Goal: Task Accomplishment & Management: Manage account settings

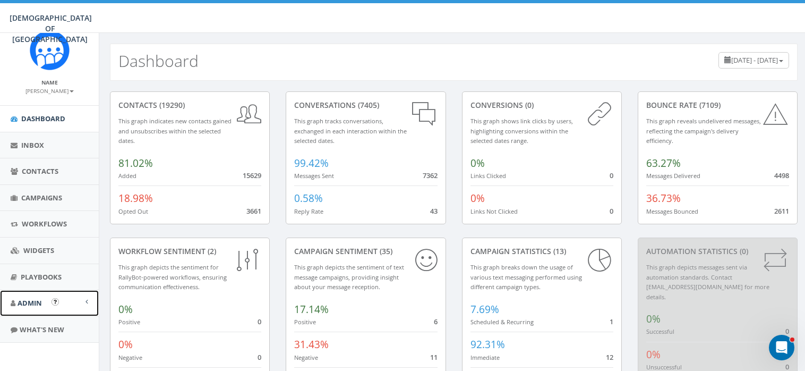
click at [36, 305] on span "Admin" at bounding box center [30, 303] width 24 height 10
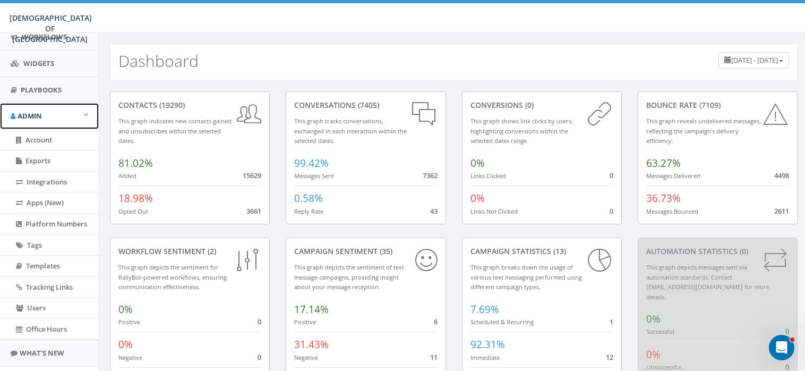
scroll to position [202, 0]
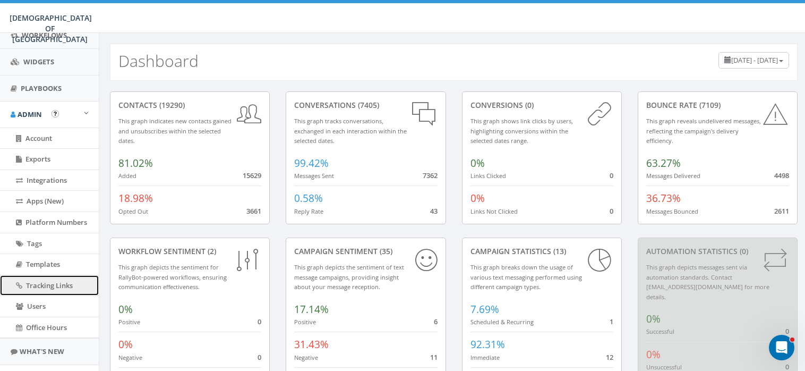
click at [49, 285] on span "Tracking Links" at bounding box center [49, 285] width 47 height 10
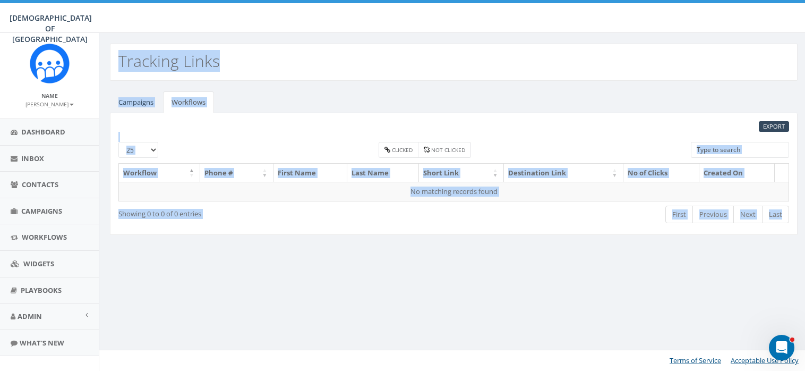
drag, startPoint x: 119, startPoint y: 57, endPoint x: 789, endPoint y: 220, distance: 689.5
click at [789, 220] on div "Tracking Links Campaigns Workflows EXPORT 25 50 100 admin starter team free Cli…" at bounding box center [453, 202] width 709 height 338
copy div "Tracking Links Campaigns Workflows EXPORT 25 50 100 admin starter team free Cli…"
click at [47, 209] on span "Campaigns" at bounding box center [41, 211] width 41 height 10
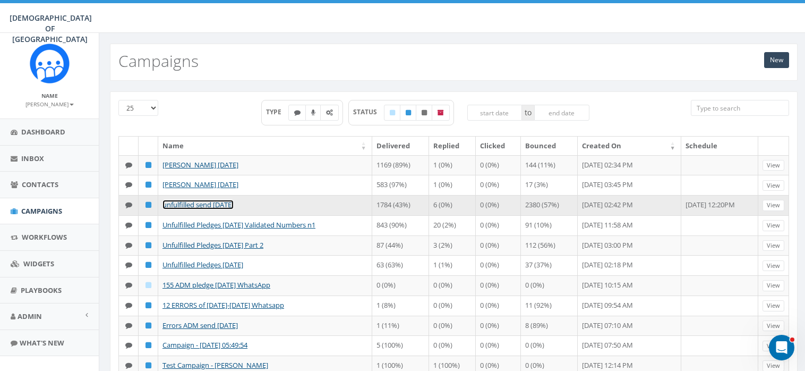
click at [203, 204] on link "unfulfilled send july 28" at bounding box center [197, 205] width 71 height 10
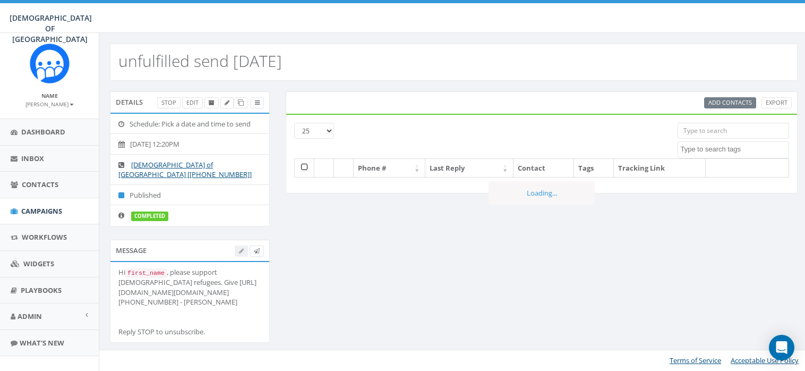
select select
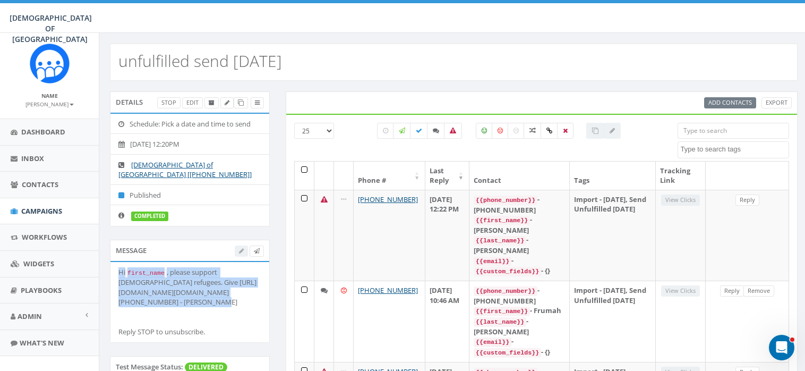
drag, startPoint x: 244, startPoint y: 290, endPoint x: 113, endPoint y: 263, distance: 134.0
click at [113, 263] on li "Hi first_name , please support Jewish refugees. Give http://www.saveajew.org/ar…" at bounding box center [189, 302] width 159 height 80
copy div "Hi first_name , please support Jewish refugees. Give http://www.saveajew.org/ar…"
click at [28, 316] on span "Admin" at bounding box center [30, 316] width 24 height 10
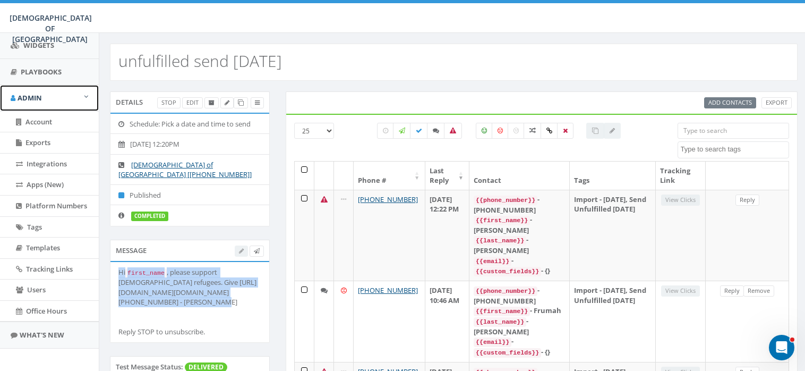
scroll to position [223, 0]
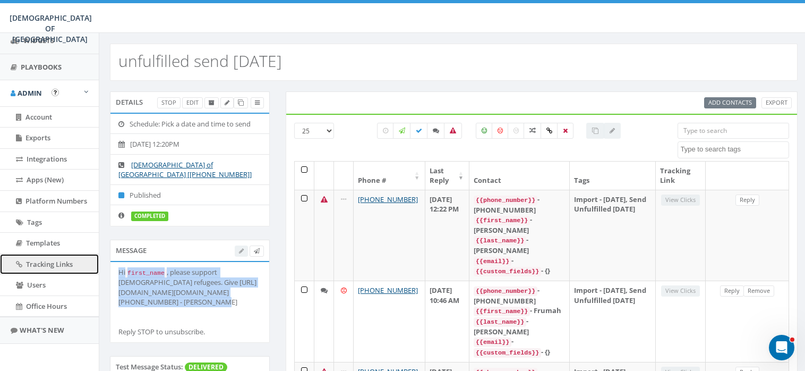
click at [55, 262] on span "Tracking Links" at bounding box center [49, 264] width 47 height 10
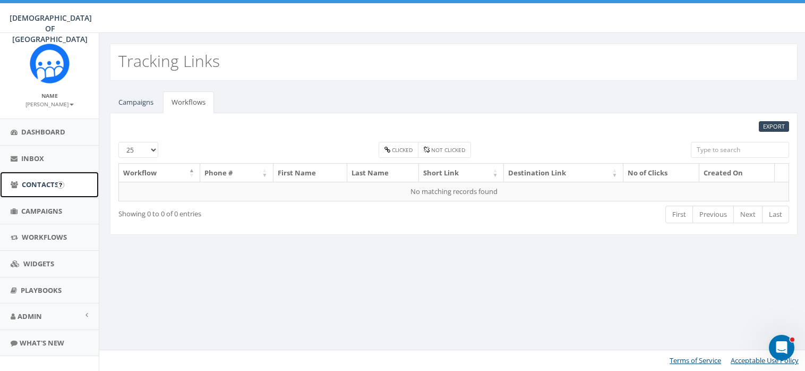
click at [35, 182] on span "Contacts" at bounding box center [40, 184] width 37 height 10
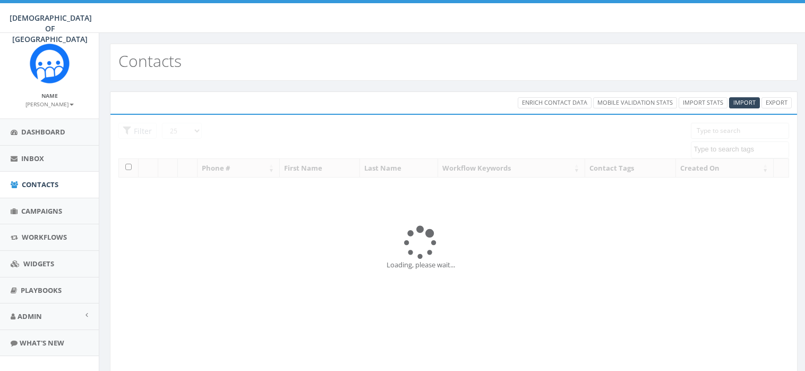
select select
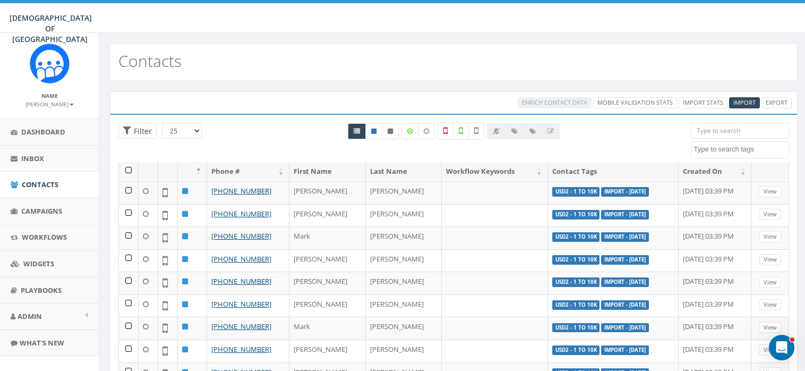
scroll to position [365, 0]
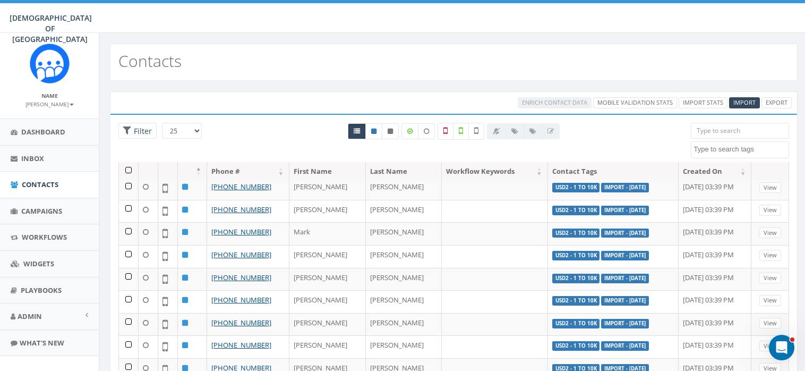
drag, startPoint x: 793, startPoint y: 191, endPoint x: 13, endPoint y: 10, distance: 800.0
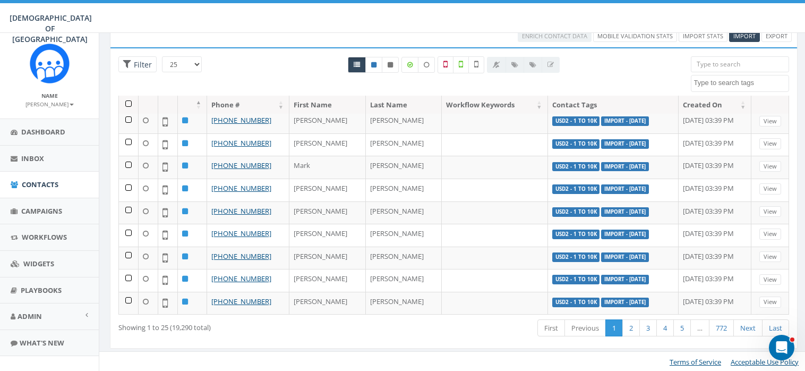
scroll to position [0, 0]
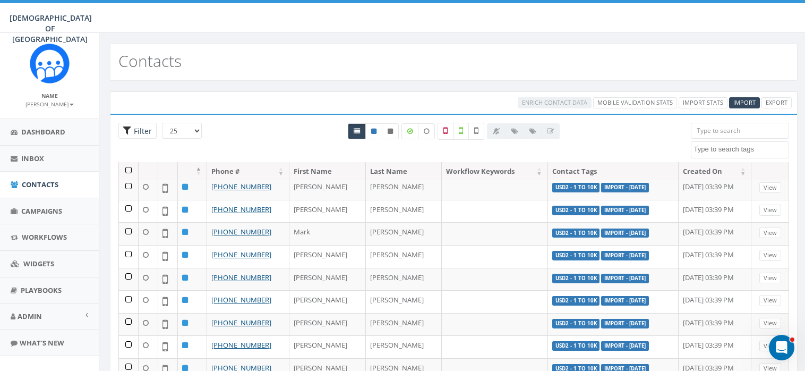
click at [136, 128] on span "Filter" at bounding box center [141, 131] width 21 height 10
radio input "true"
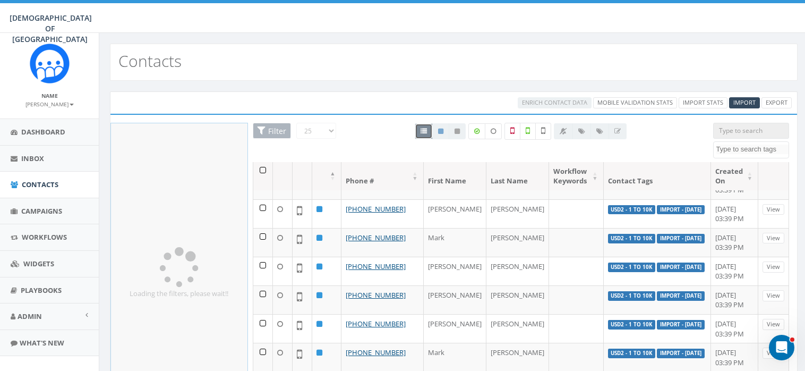
scroll to position [466, 0]
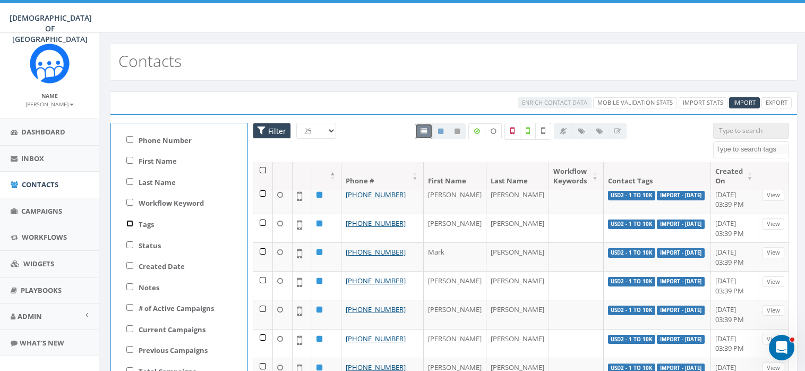
click at [128, 222] on input "Tags" at bounding box center [129, 223] width 7 height 7
checkbox input "true"
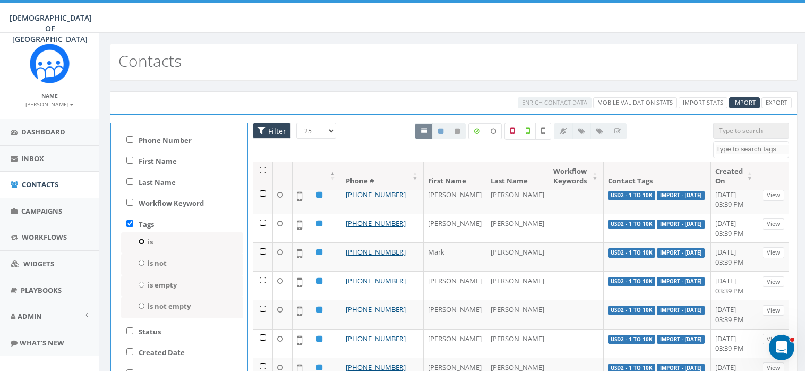
click at [141, 238] on input "is" at bounding box center [141, 241] width 7 height 6
radio input "true"
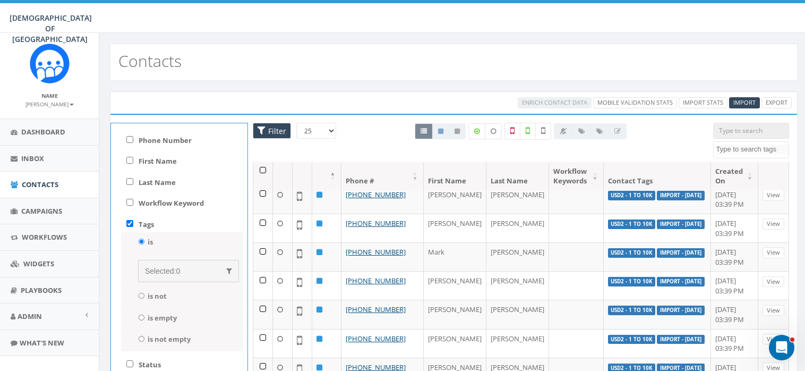
click at [209, 270] on div "Selected: 0" at bounding box center [188, 270] width 87 height 11
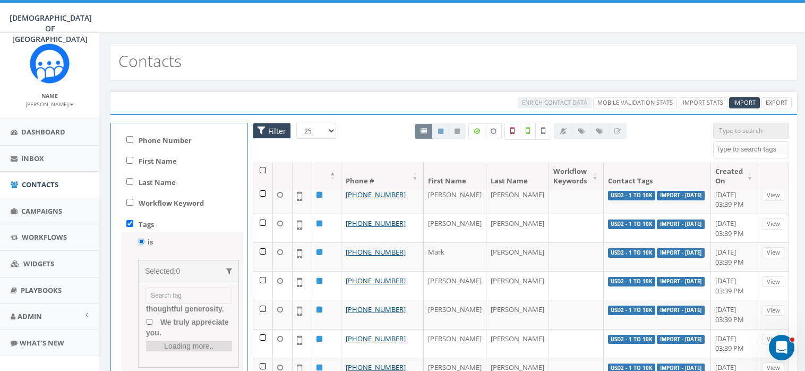
click at [149, 181] on all "USD1 - all" at bounding box center [149, 178] width 7 height 6
checkbox all "true"
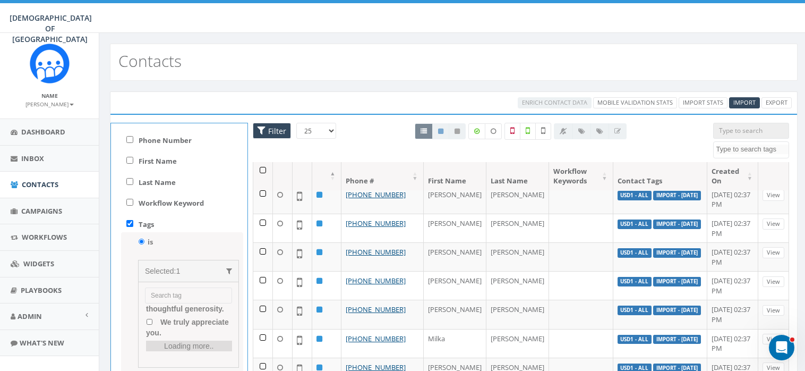
click at [328, 128] on select "25 50 100" at bounding box center [316, 131] width 40 height 16
select select "100"
click at [296, 123] on select "25 50 100" at bounding box center [316, 131] width 40 height 16
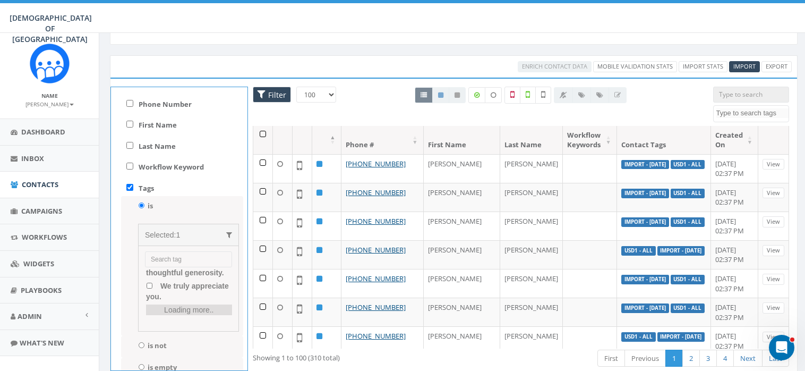
scroll to position [66, 0]
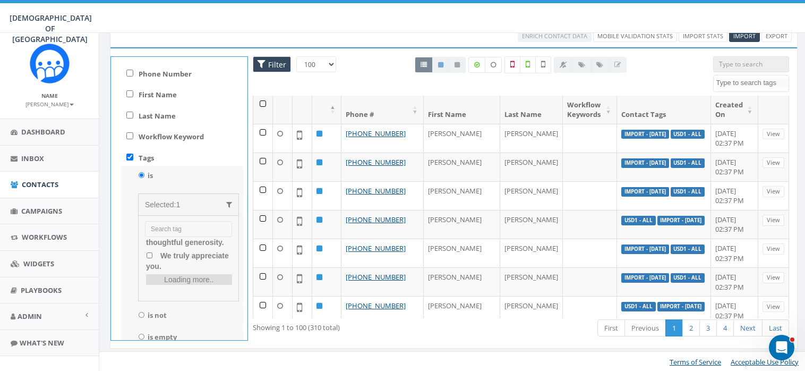
click at [262, 101] on th at bounding box center [263, 110] width 20 height 28
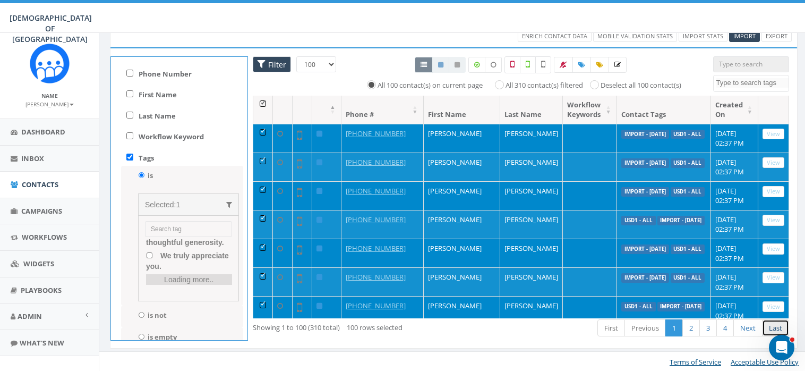
click at [773, 323] on link "Last" at bounding box center [775, 328] width 27 height 18
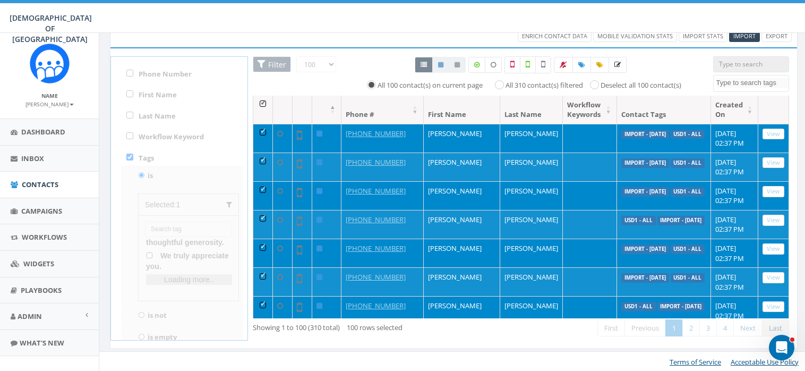
scroll to position [195, 0]
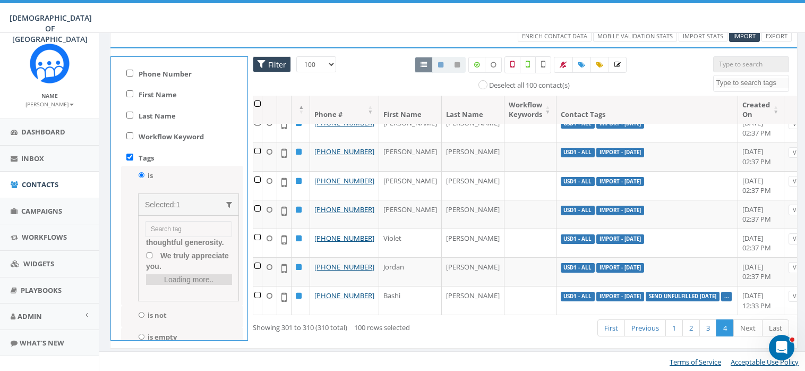
click at [259, 101] on th at bounding box center [257, 110] width 9 height 28
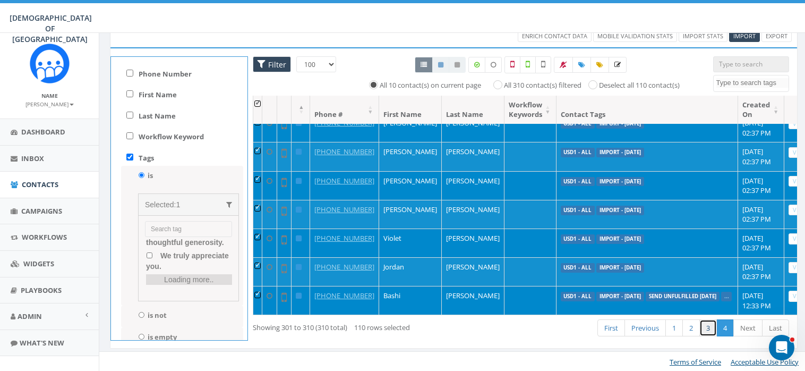
click at [707, 324] on link "3" at bounding box center [708, 328] width 18 height 18
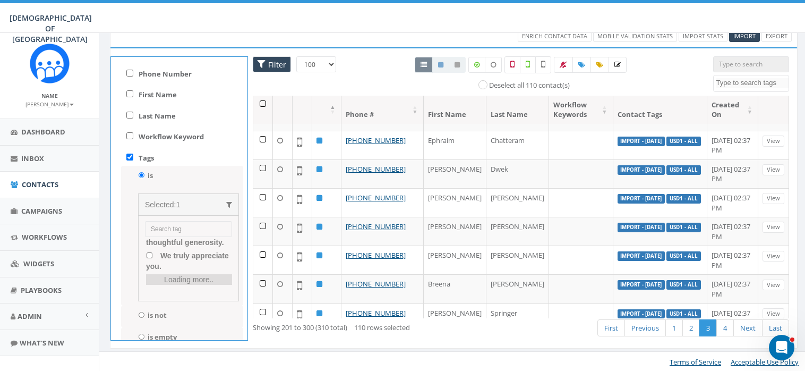
scroll to position [2673, 0]
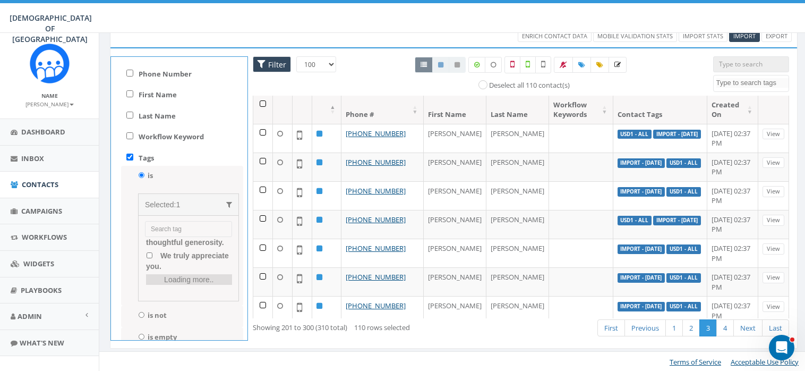
click at [263, 103] on th at bounding box center [263, 110] width 20 height 28
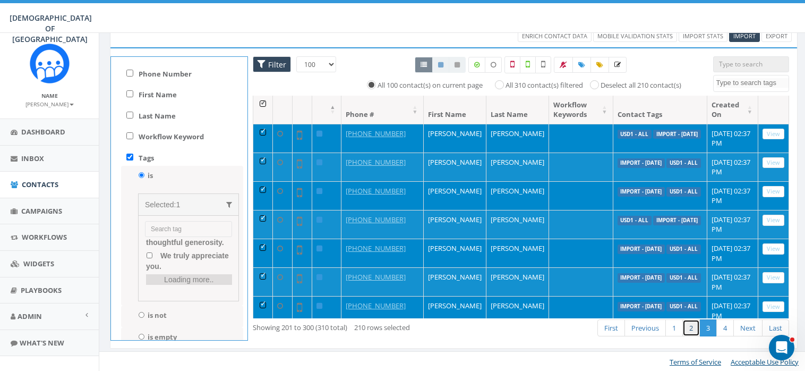
click at [690, 324] on link "2" at bounding box center [691, 328] width 18 height 18
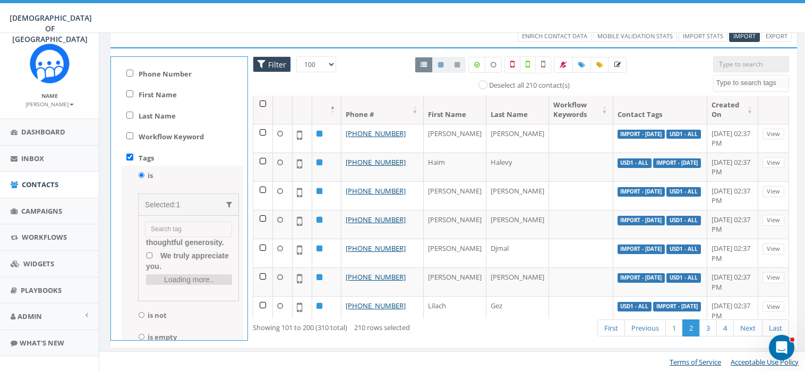
click at [262, 101] on th at bounding box center [263, 110] width 20 height 28
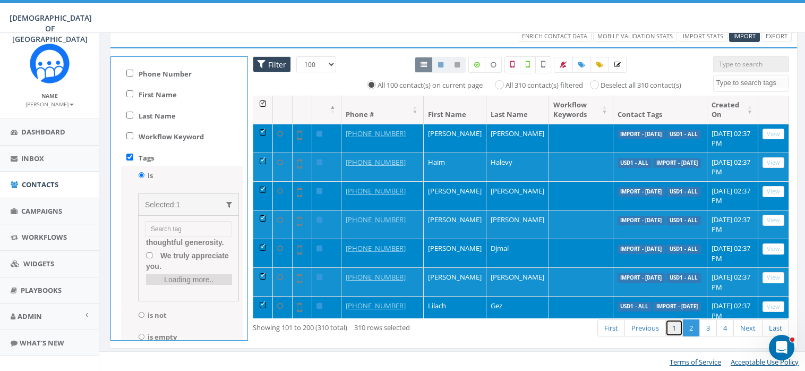
click at [676, 326] on link "1" at bounding box center [674, 328] width 18 height 18
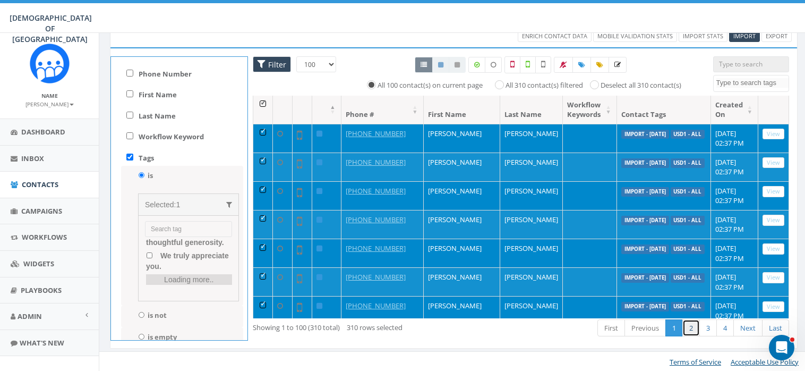
click at [692, 325] on link "2" at bounding box center [691, 328] width 18 height 18
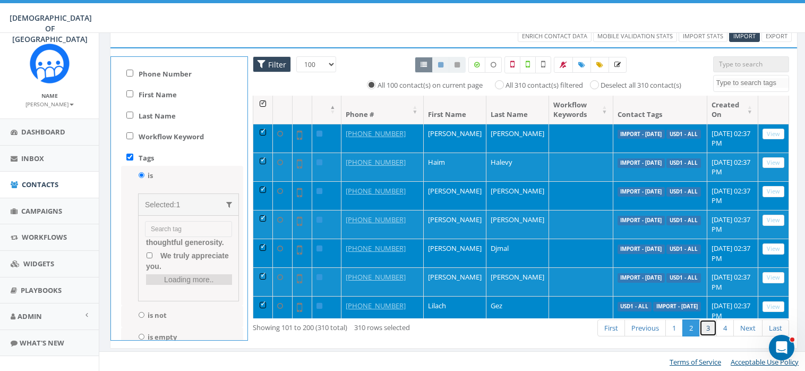
click at [711, 323] on link "3" at bounding box center [708, 328] width 18 height 18
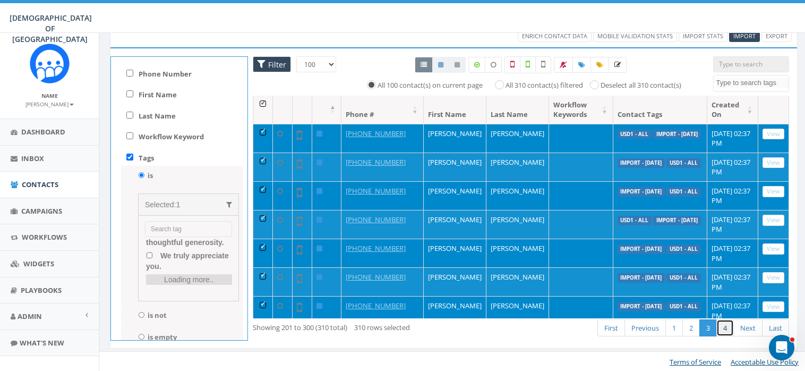
click at [726, 323] on link "4" at bounding box center [725, 328] width 18 height 18
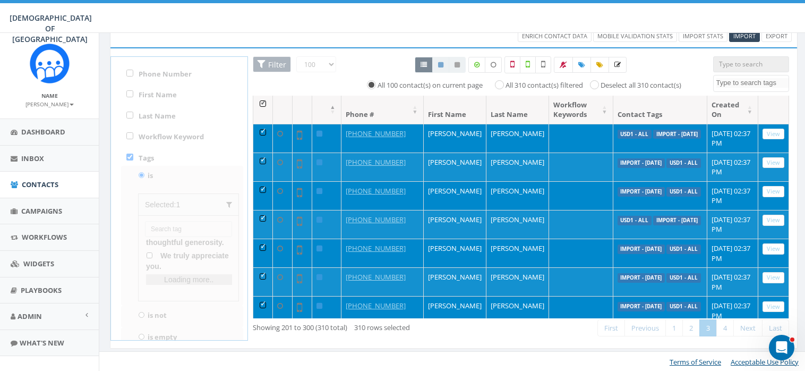
scroll to position [195, 0]
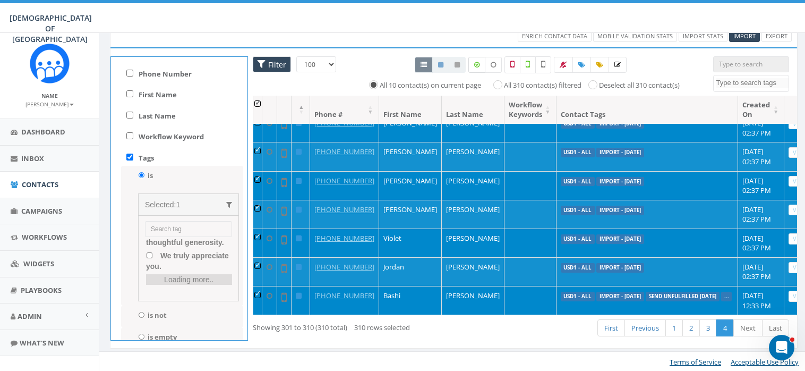
click at [480, 64] on label at bounding box center [476, 65] width 17 height 16
checkbox input "true"
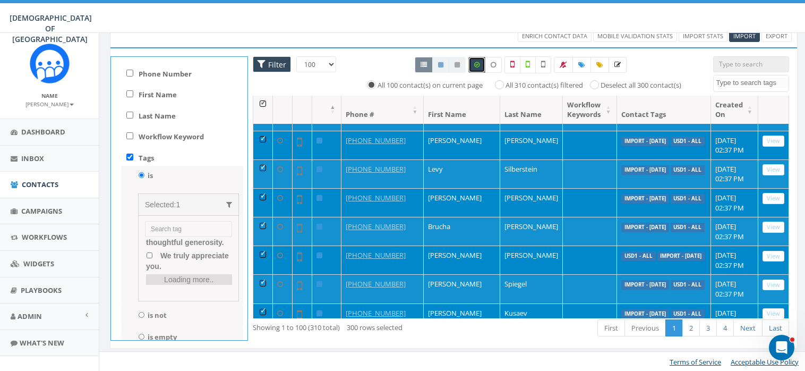
scroll to position [2673, 0]
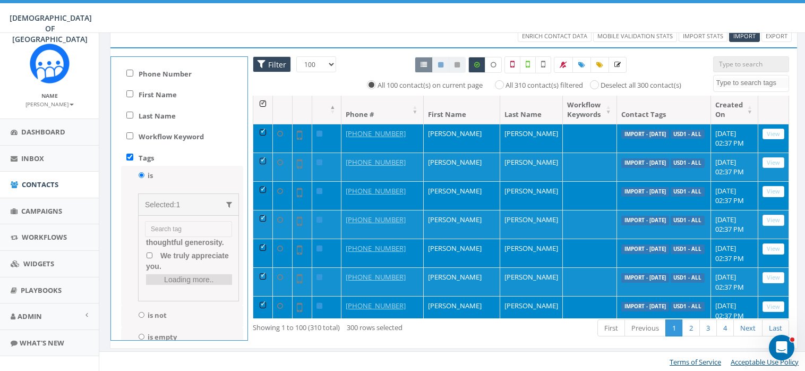
click at [505, 83] on label "All 310 contact(s) filtered" at bounding box center [544, 85] width 78 height 11
click at [498, 83] on input "All 310 contact(s) filtered" at bounding box center [501, 84] width 7 height 7
radio input "true"
click at [477, 62] on icon at bounding box center [476, 65] width 5 height 6
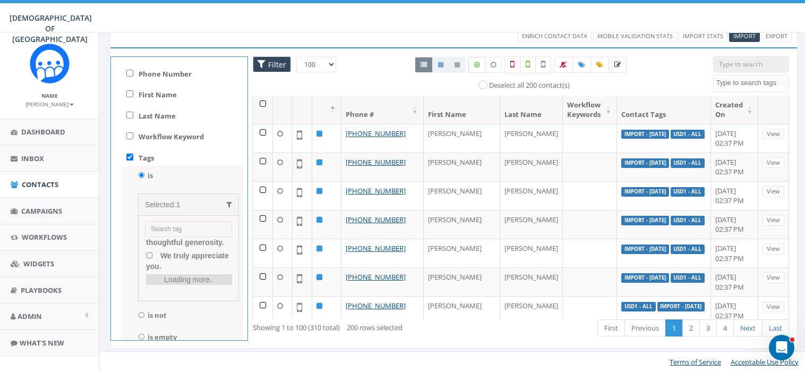
click at [477, 62] on icon at bounding box center [476, 65] width 5 height 6
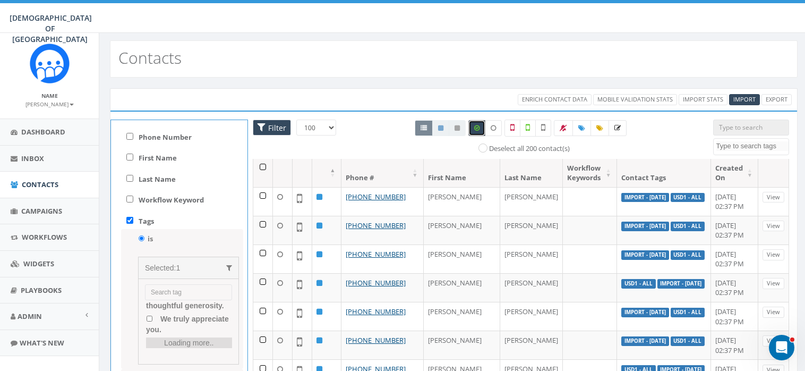
scroll to position [3, 0]
click at [630, 95] on link "Mobile Validation Stats" at bounding box center [635, 99] width 84 height 11
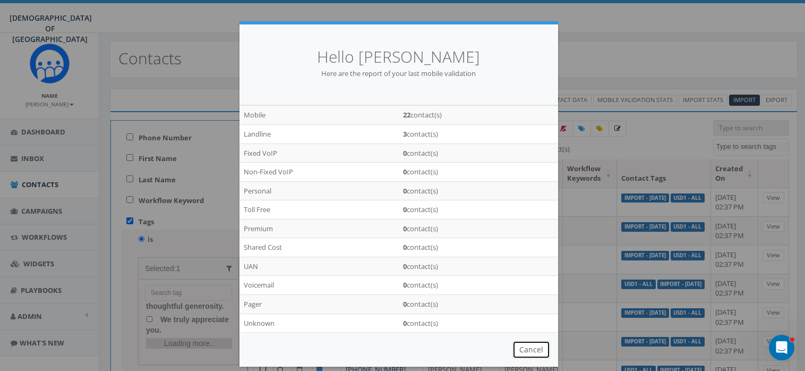
click at [532, 346] on button "Cancel" at bounding box center [531, 349] width 38 height 18
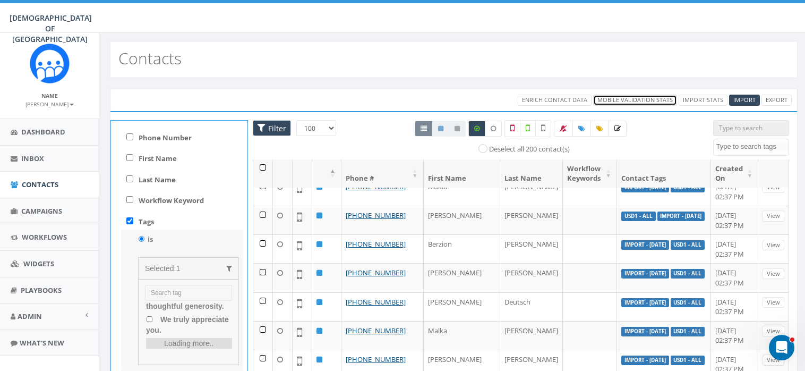
scroll to position [0, 0]
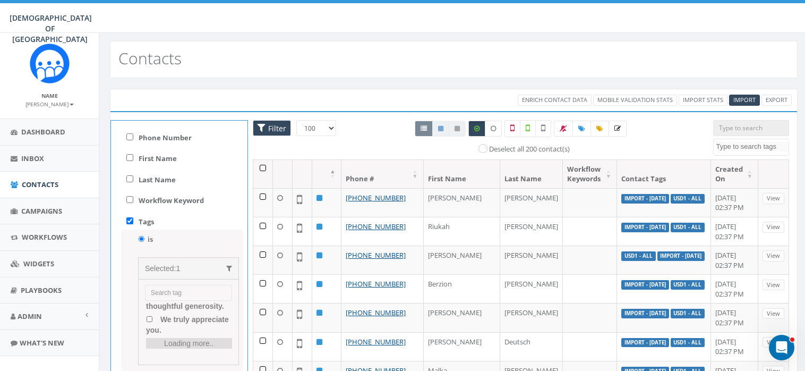
click at [261, 165] on th at bounding box center [263, 174] width 20 height 28
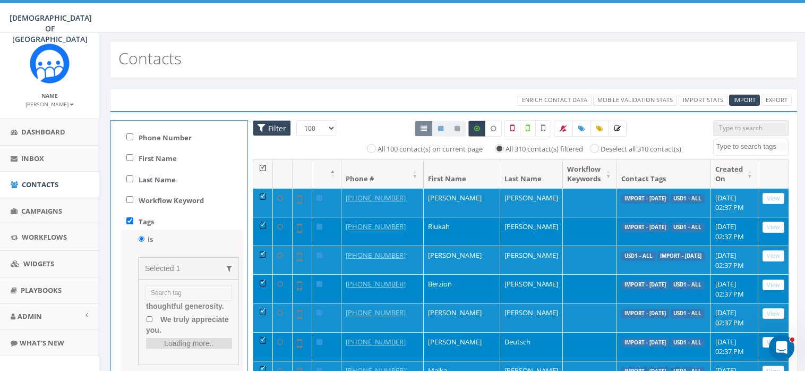
click at [475, 125] on icon at bounding box center [476, 128] width 5 height 6
checkbox input "false"
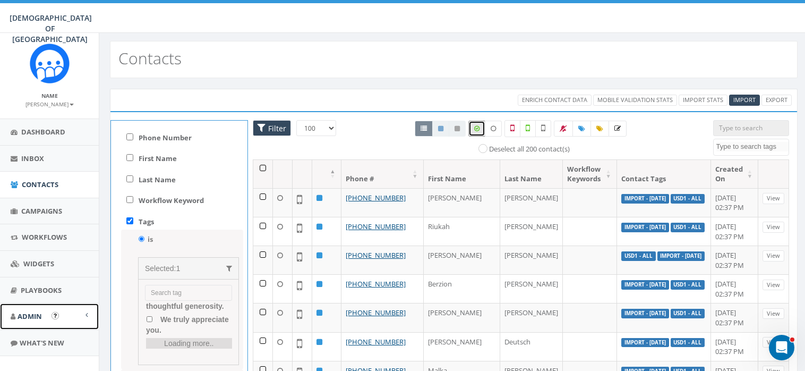
click at [35, 314] on span "Admin" at bounding box center [30, 316] width 24 height 10
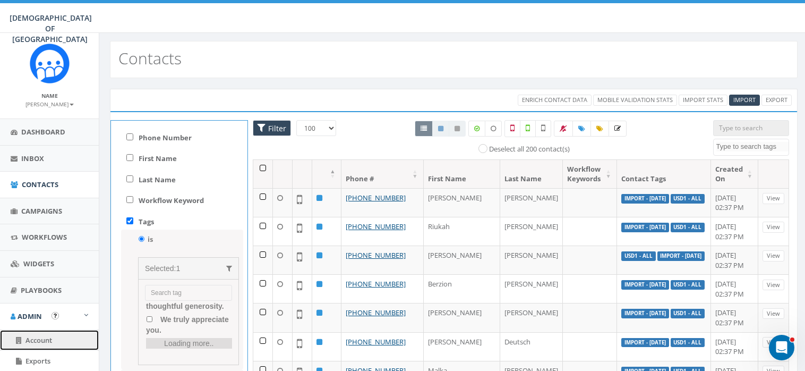
click at [41, 335] on span "Account" at bounding box center [38, 340] width 27 height 10
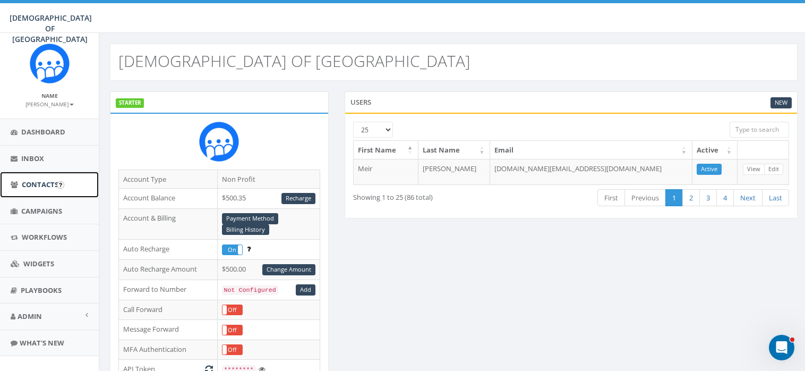
click at [37, 184] on span "Contacts" at bounding box center [40, 184] width 37 height 10
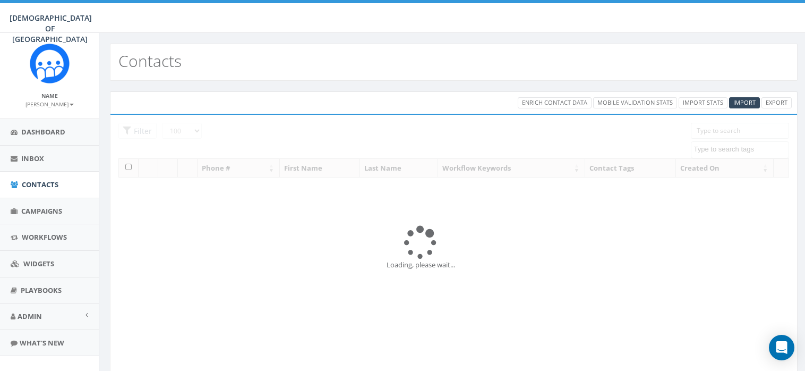
select select "100"
select select
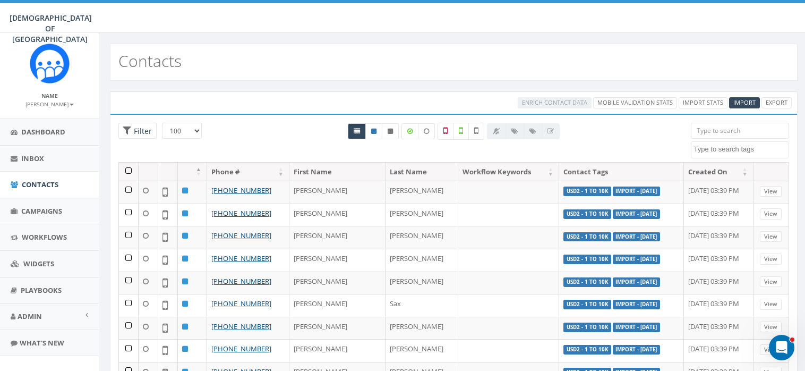
click at [557, 100] on span "Enrich Contact Data" at bounding box center [555, 102] width 74 height 10
click at [731, 150] on textarea "Search" at bounding box center [741, 149] width 95 height 10
type textarea "USD"
select select "USD1 - all"
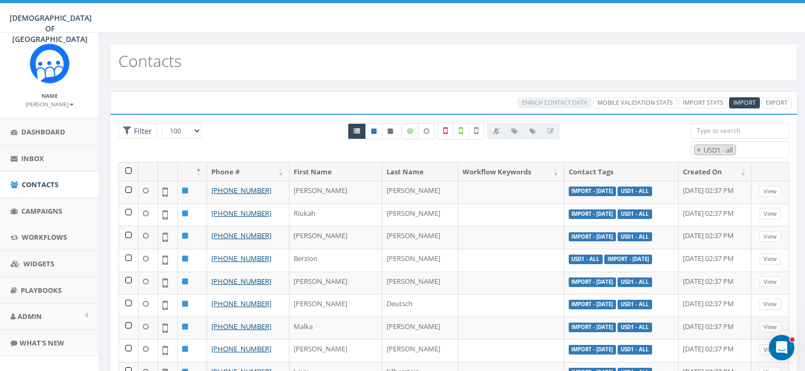
click at [412, 131] on icon at bounding box center [409, 131] width 5 height 6
checkbox input "true"
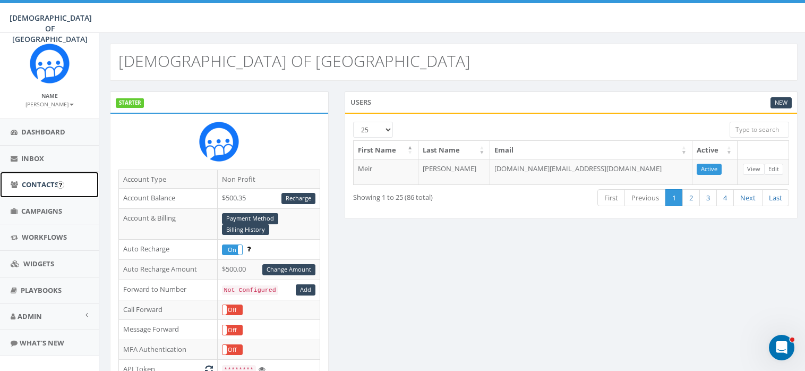
click at [40, 181] on span "Contacts" at bounding box center [40, 184] width 37 height 10
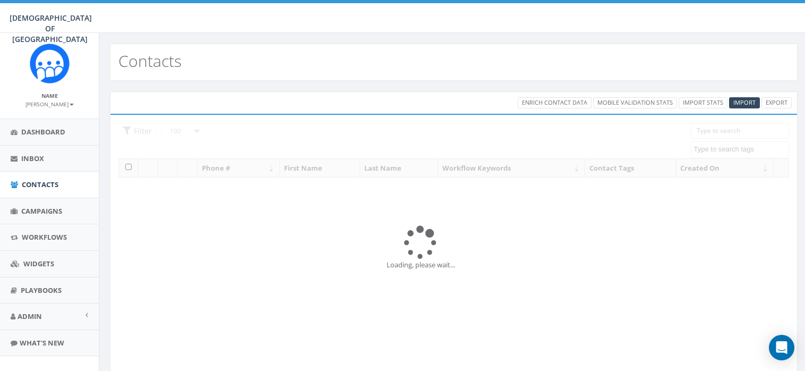
select select "100"
select select
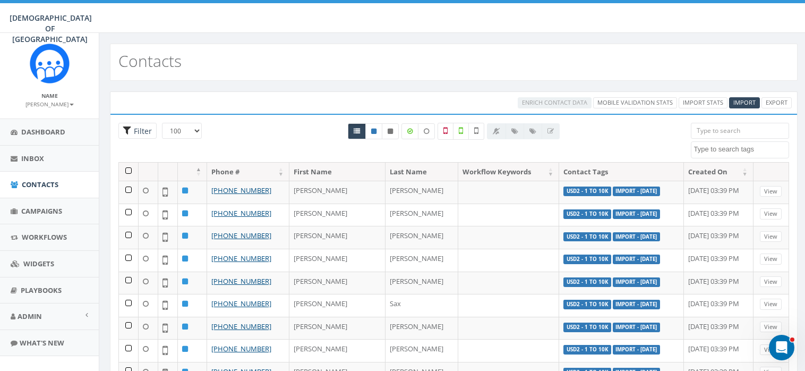
click at [132, 133] on span "Filter" at bounding box center [141, 131] width 21 height 10
radio input "true"
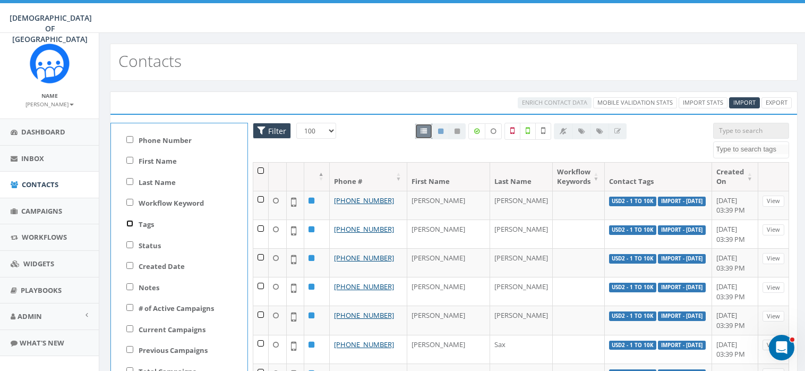
click at [129, 223] on input "Tags" at bounding box center [129, 223] width 7 height 7
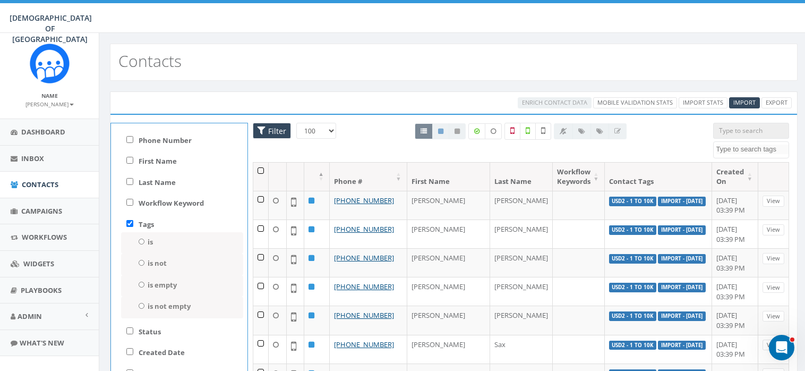
click at [271, 129] on span "Filter" at bounding box center [275, 131] width 21 height 10
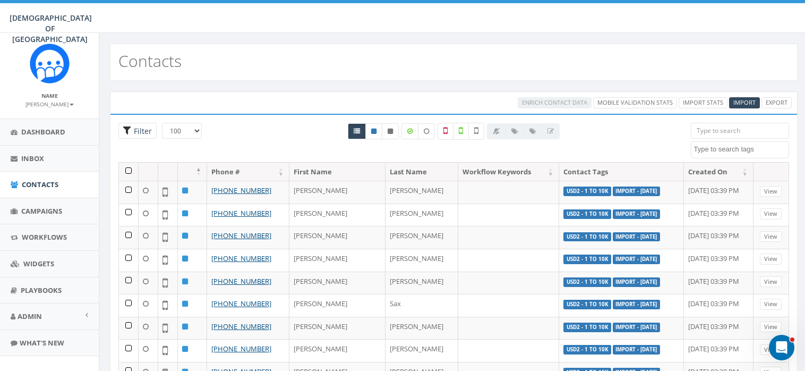
click at [142, 129] on span "Filter" at bounding box center [141, 131] width 21 height 10
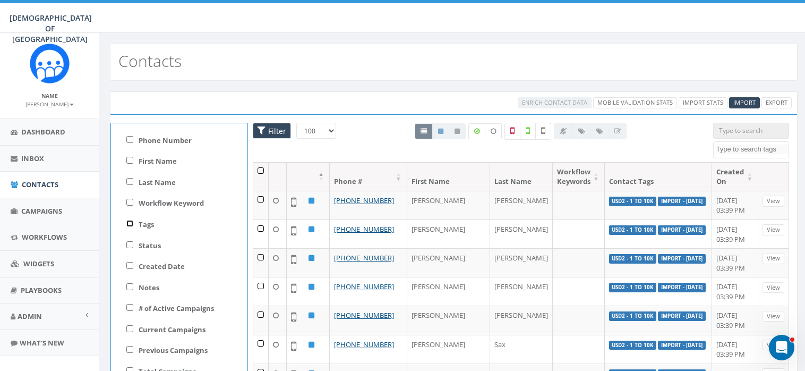
click at [127, 221] on input "Tags" at bounding box center [129, 223] width 7 height 7
checkbox input "true"
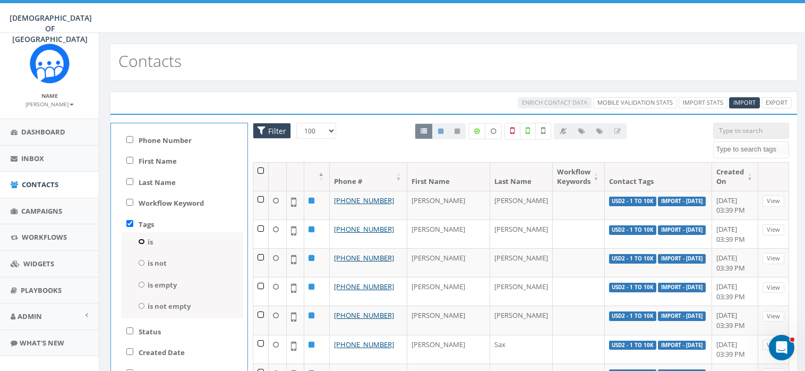
click at [141, 238] on input "is" at bounding box center [141, 241] width 7 height 6
radio input "true"
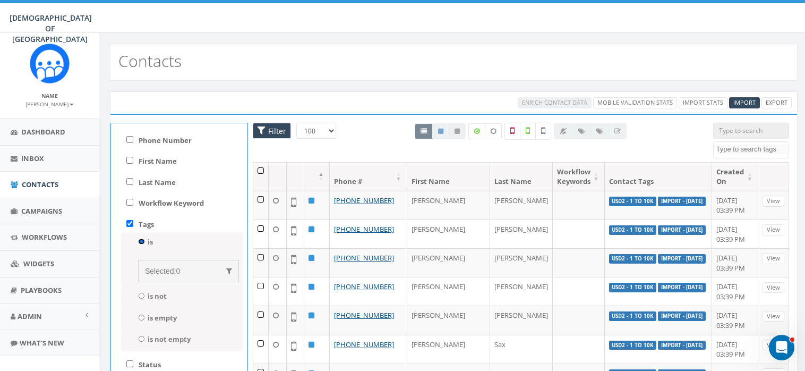
scroll to position [24, 0]
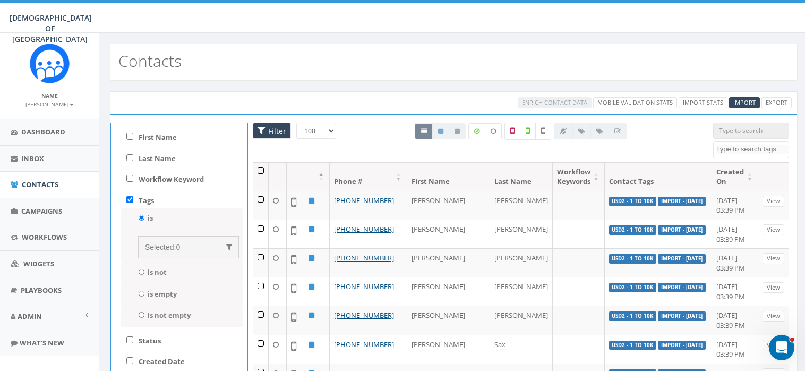
click at [161, 243] on span "Selected:" at bounding box center [160, 247] width 31 height 8
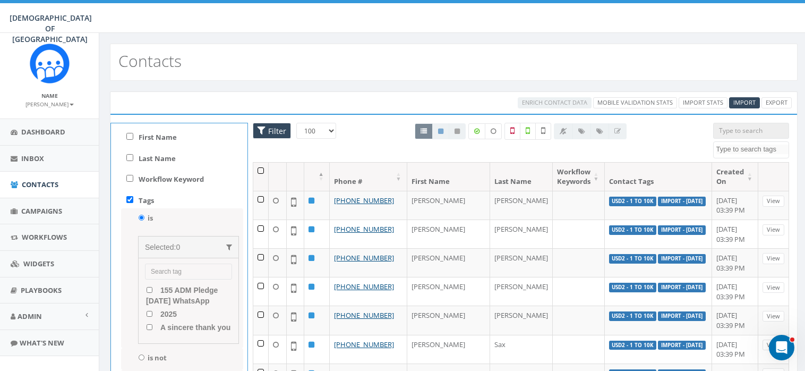
click at [170, 246] on span "Selected:" at bounding box center [160, 247] width 31 height 8
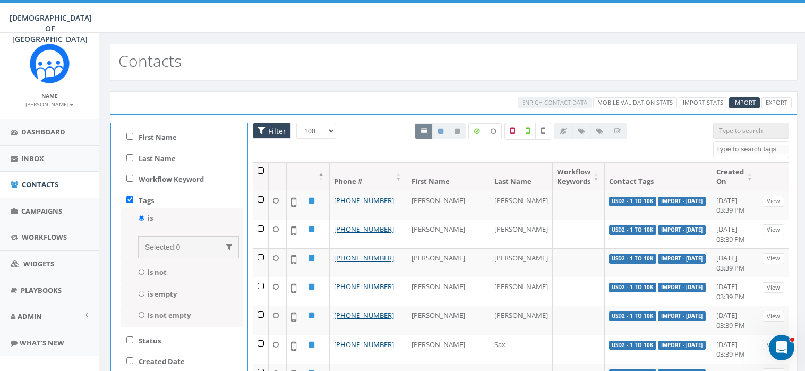
click at [173, 242] on div "Selected: 0" at bounding box center [188, 247] width 87 height 11
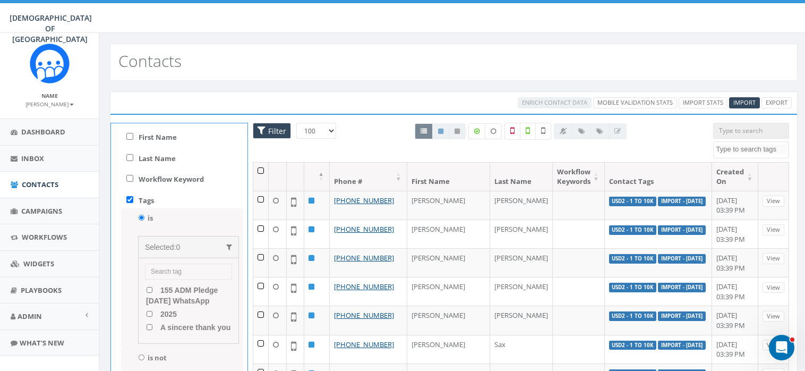
click at [168, 271] on input "search" at bounding box center [188, 271] width 87 height 16
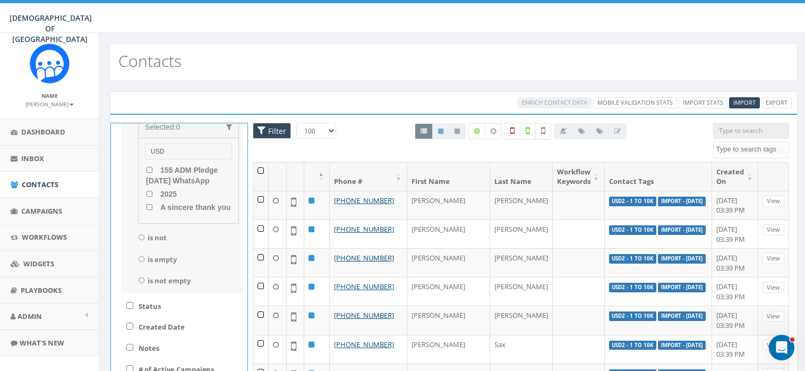
scroll to position [117, 0]
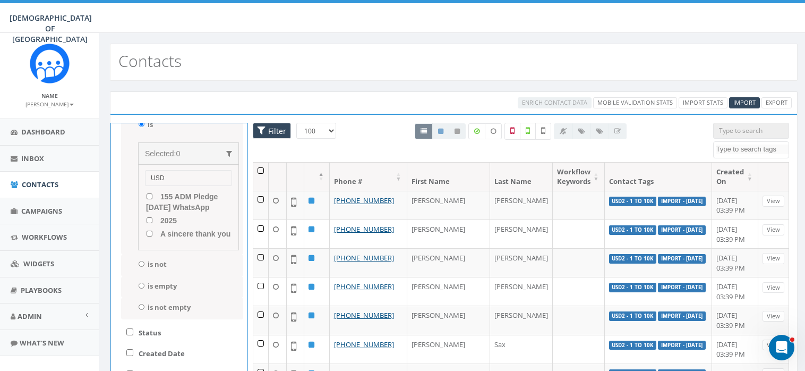
type input "USD"
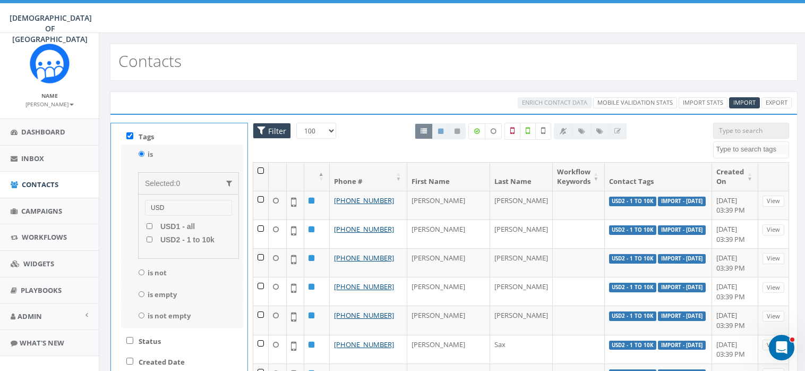
scroll to position [70, 0]
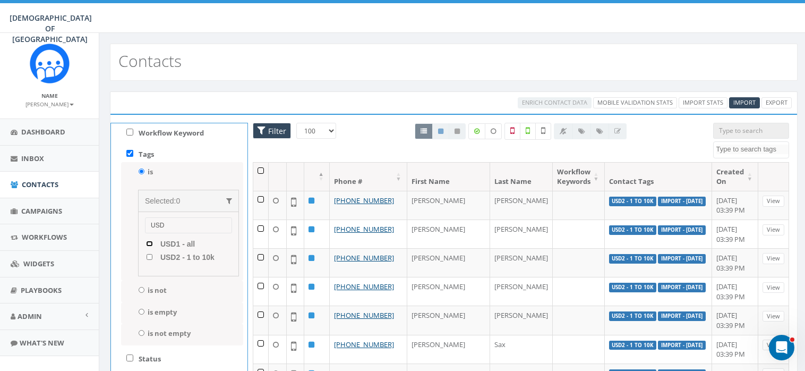
click at [147, 240] on all "USD1 - all" at bounding box center [149, 243] width 7 height 6
checkbox all "true"
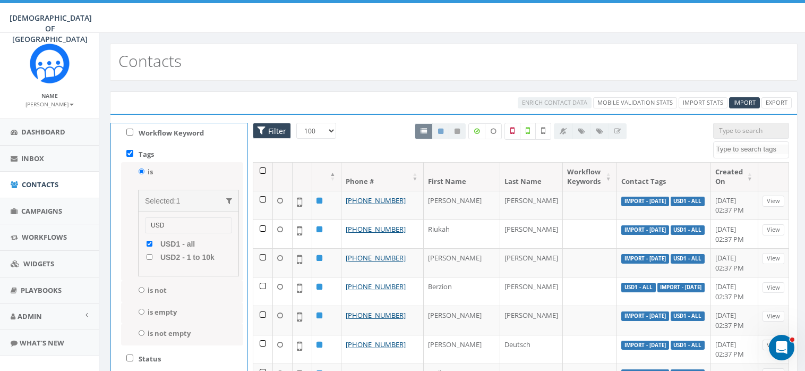
click at [262, 168] on th at bounding box center [263, 176] width 20 height 28
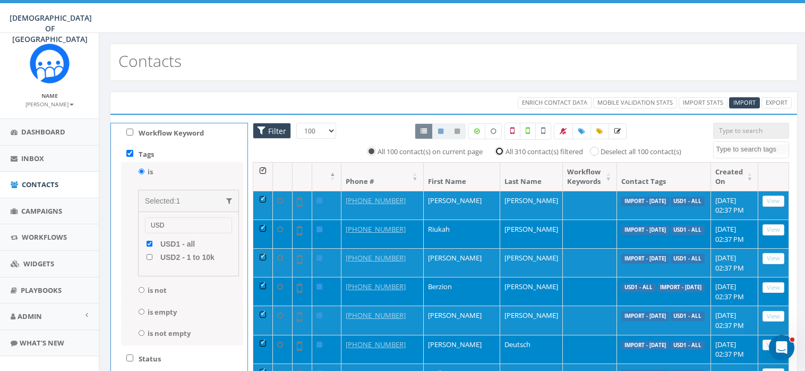
click at [501, 148] on input "All 310 contact(s) filtered" at bounding box center [501, 150] width 7 height 7
radio input "true"
click at [615, 128] on icon at bounding box center [617, 131] width 6 height 6
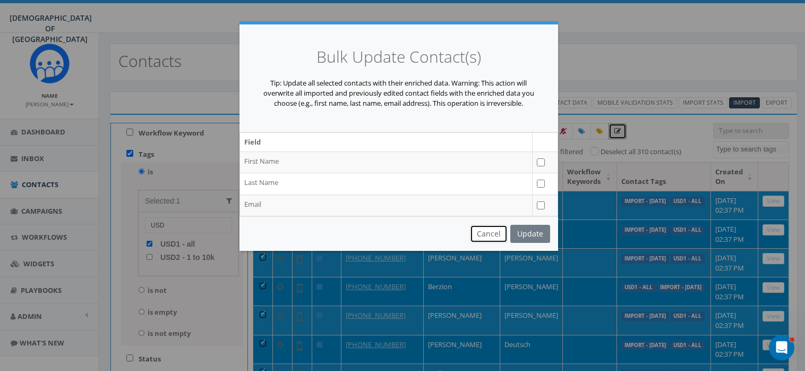
click at [488, 234] on button "Cancel" at bounding box center [489, 234] width 38 height 18
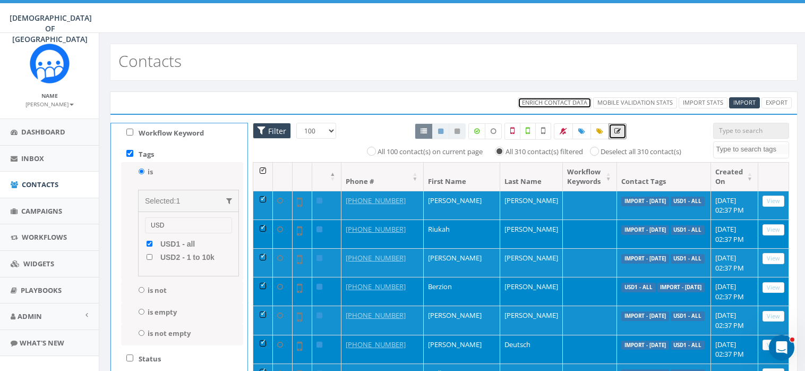
click at [554, 99] on span "Enrich Contact Data" at bounding box center [554, 102] width 65 height 8
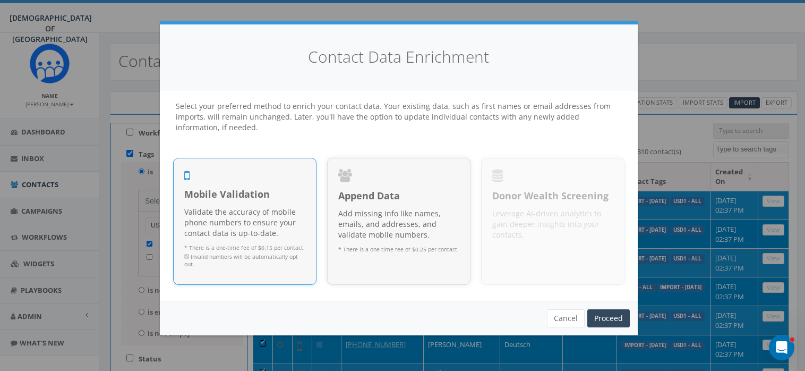
click at [233, 216] on p "Validate the accuracy of mobile phone numbers to ensure your contact data is up…" at bounding box center [244, 223] width 121 height 32
click at [617, 313] on link "Proceed" at bounding box center [608, 318] width 42 height 18
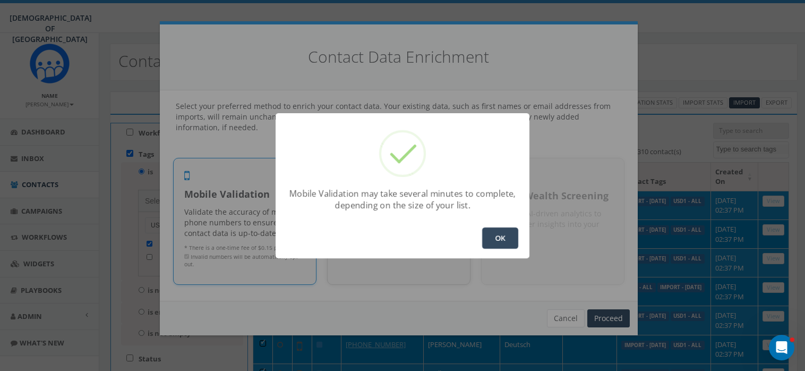
click at [499, 231] on button "OK" at bounding box center [500, 237] width 36 height 21
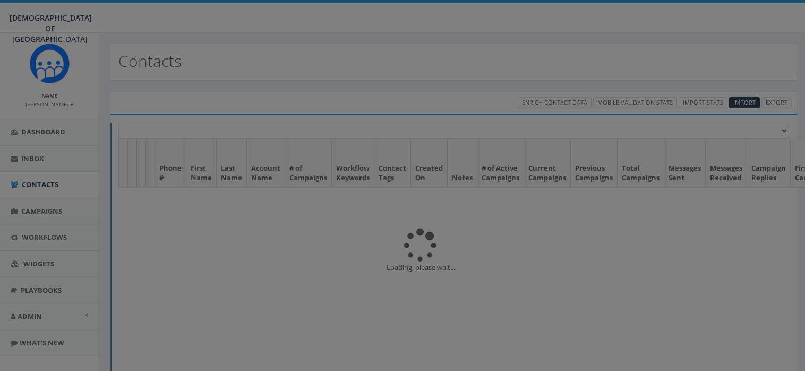
select select "100"
select select
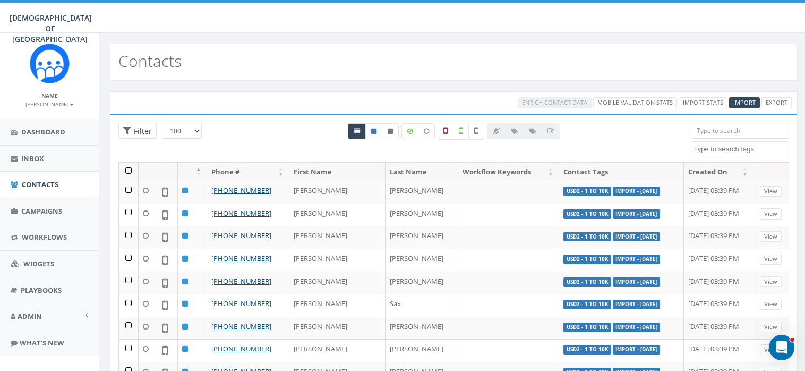
click at [733, 148] on textarea "Search" at bounding box center [741, 149] width 95 height 10
type textarea "USD"
select select "USD1 - all"
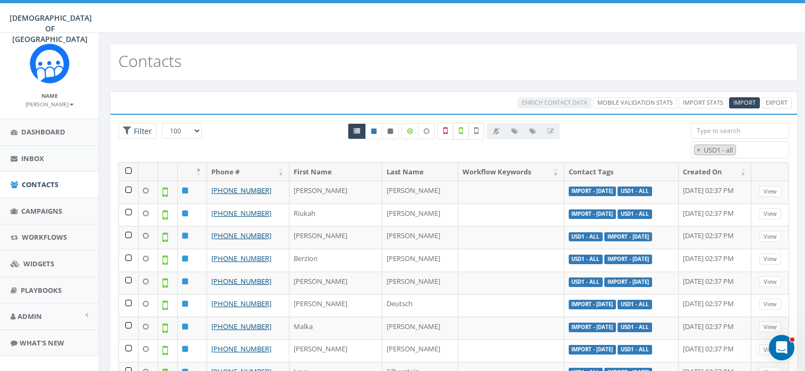
click at [462, 128] on icon at bounding box center [461, 131] width 4 height 10
checkbox input "true"
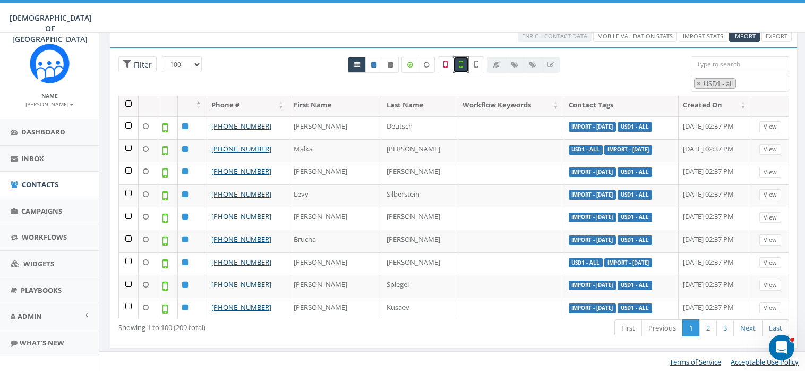
scroll to position [0, 0]
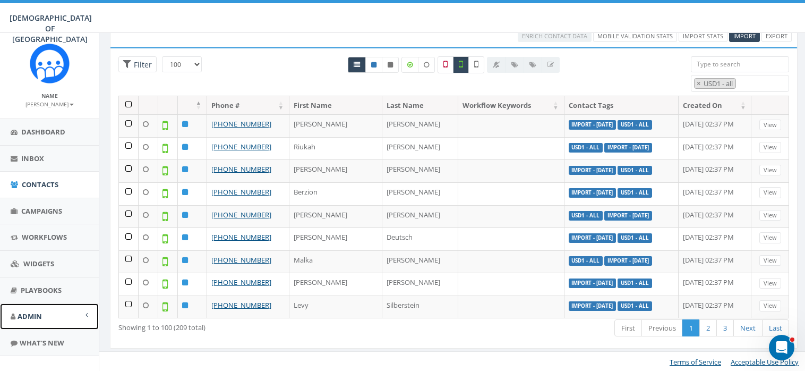
click at [37, 312] on span "Admin" at bounding box center [30, 316] width 24 height 10
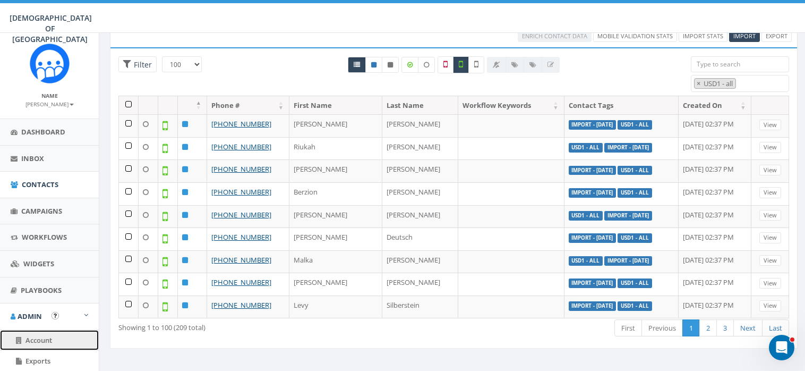
click at [45, 341] on span "Account" at bounding box center [38, 340] width 27 height 10
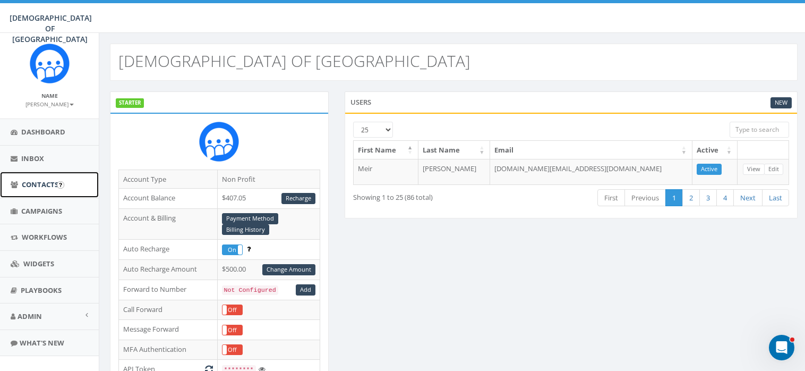
click at [40, 182] on span "Contacts" at bounding box center [40, 184] width 37 height 10
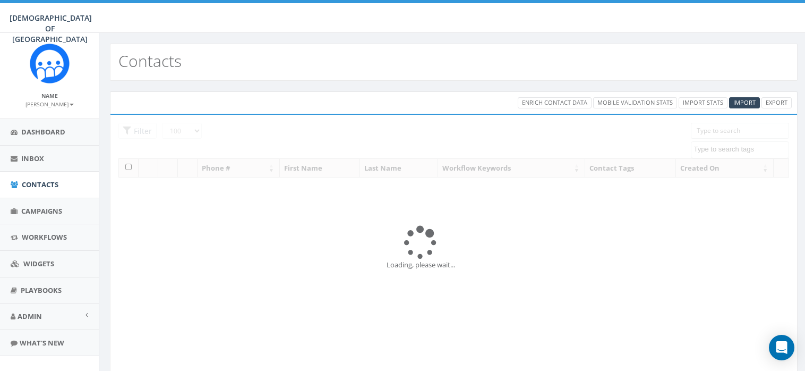
select select "100"
select select
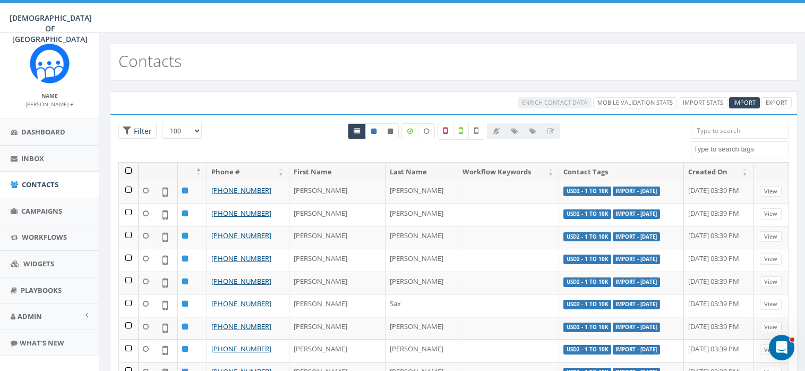
click at [128, 169] on th at bounding box center [129, 171] width 20 height 19
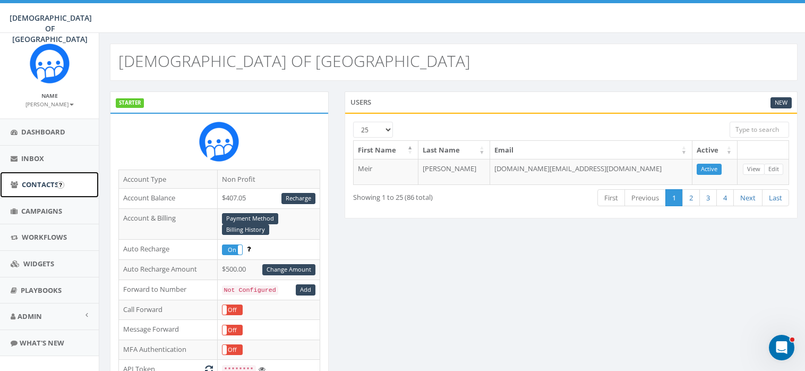
click at [37, 186] on span "Contacts" at bounding box center [40, 184] width 37 height 10
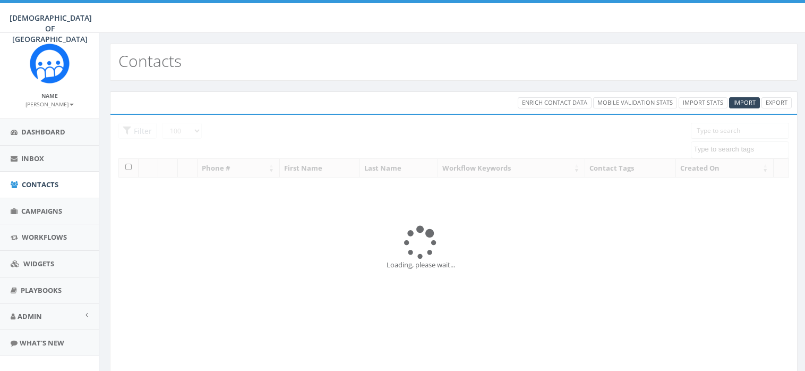
select select "100"
select select
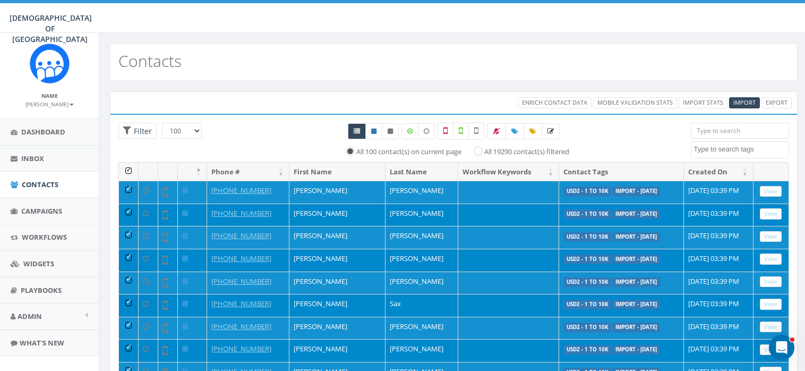
click at [737, 147] on textarea "Search" at bounding box center [741, 149] width 95 height 10
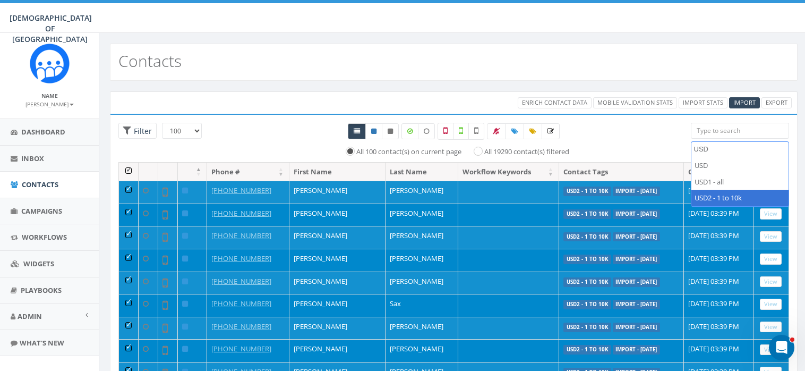
type textarea "USD"
select select "USD2 - 1 to 10k"
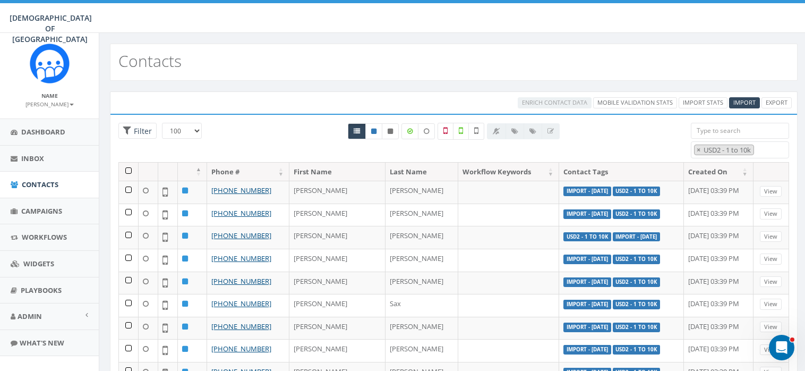
click at [127, 167] on th at bounding box center [129, 171] width 20 height 19
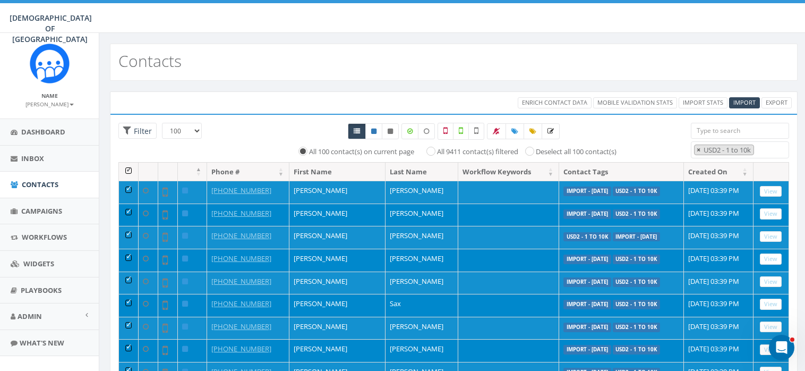
click at [697, 148] on span "×" at bounding box center [699, 150] width 4 height 10
select select
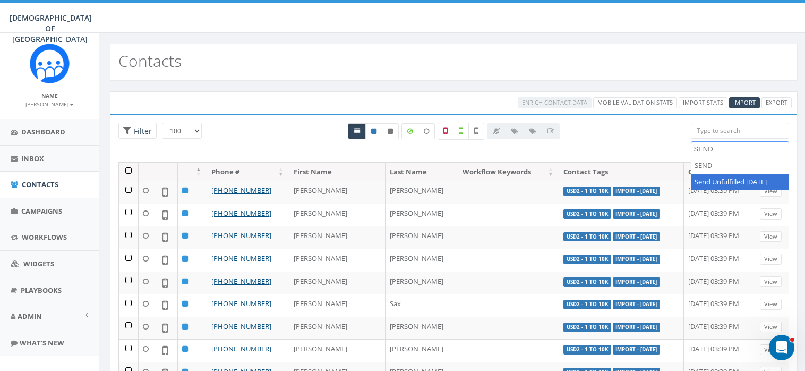
type textarea "SEND"
select select "Send Unfulfilled [DATE]"
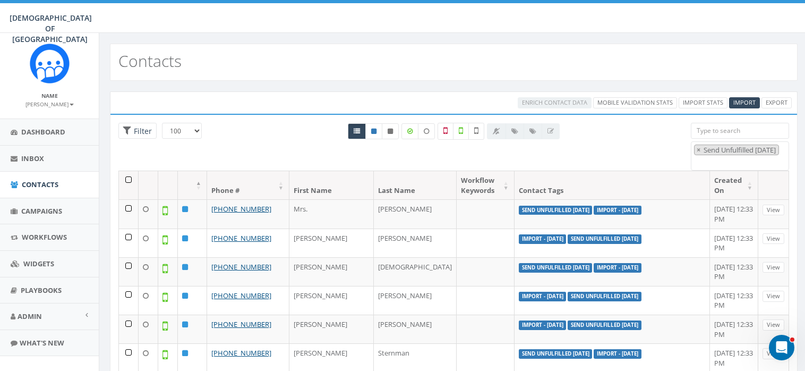
click at [127, 177] on th at bounding box center [129, 185] width 20 height 28
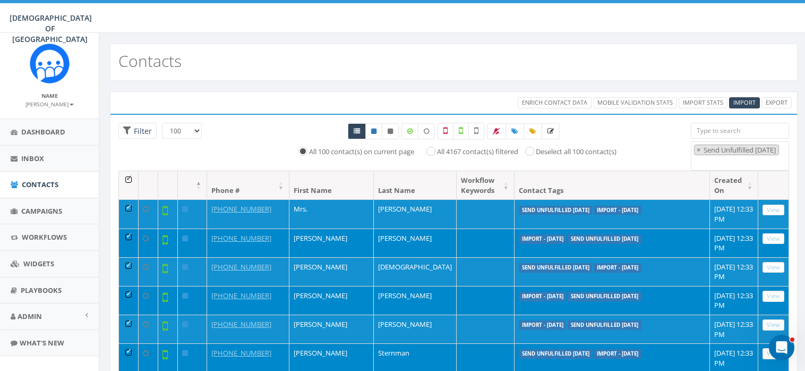
click at [255, 152] on div "All 100 contact(s) on current page All 4167 contact(s) filtered Deselect all 10…" at bounding box center [454, 151] width 458 height 12
click at [430, 150] on input "All 4167 contact(s) filtered" at bounding box center [433, 150] width 7 height 7
radio input "true"
click at [477, 128] on icon at bounding box center [476, 131] width 4 height 10
checkbox input "true"
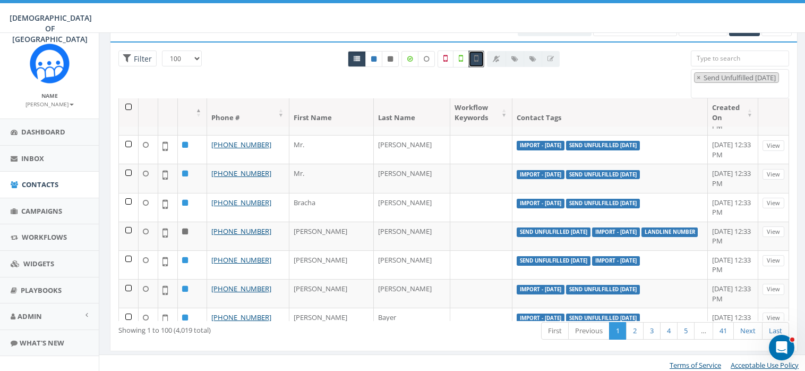
scroll to position [75, 0]
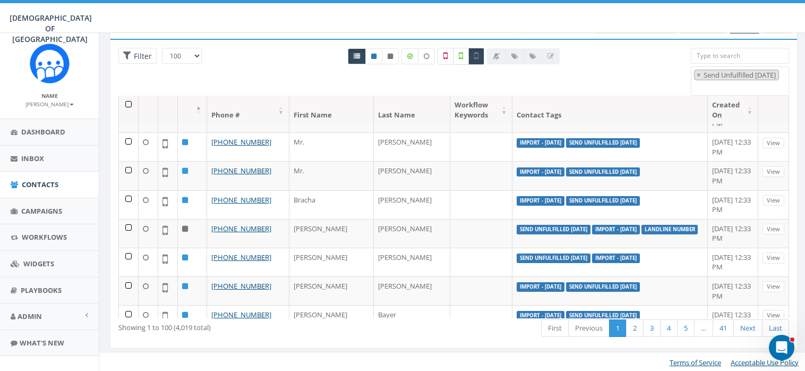
click at [460, 55] on icon at bounding box center [461, 56] width 4 height 10
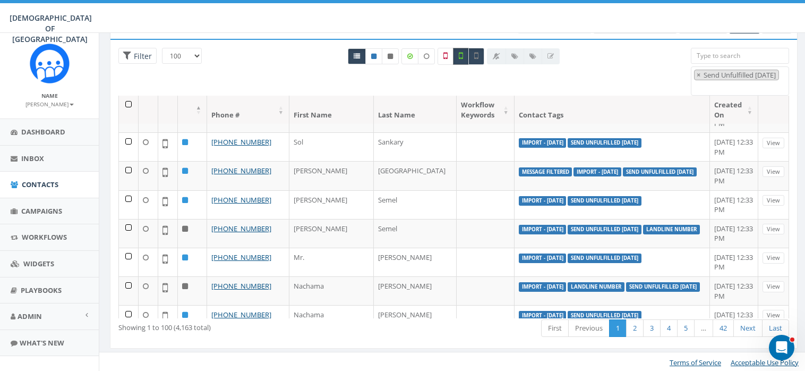
click at [460, 55] on icon at bounding box center [461, 56] width 4 height 10
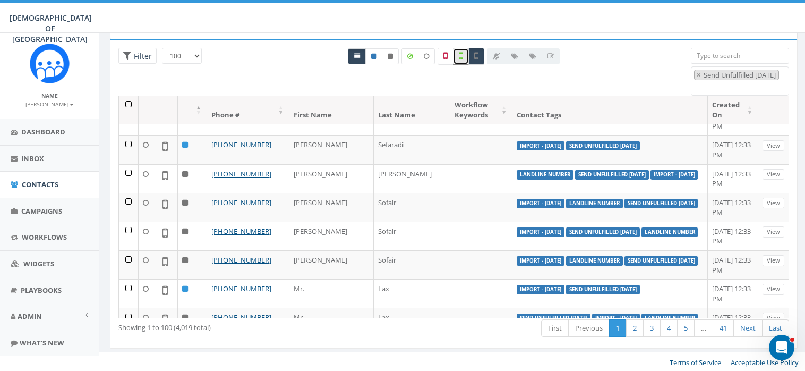
scroll to position [0, 0]
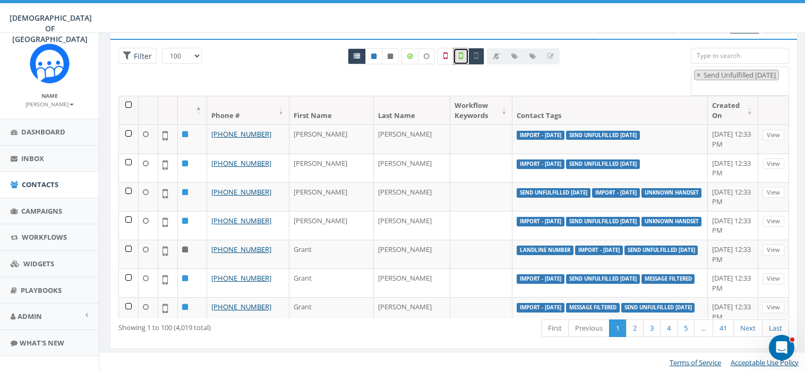
click at [764, 70] on 28 "Send Unfulfilled July 28" at bounding box center [740, 75] width 76 height 10
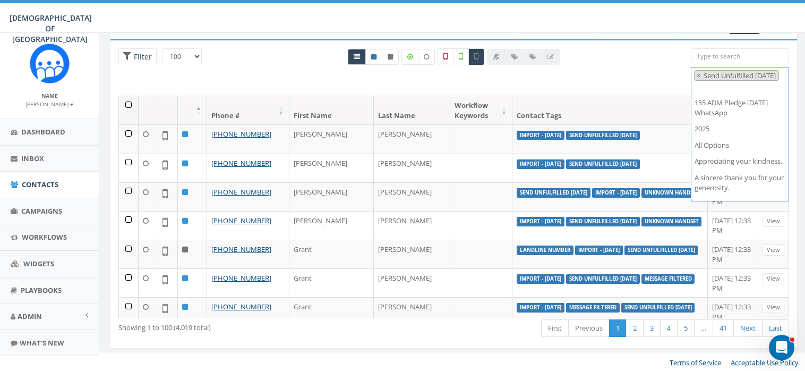
scroll to position [335, 0]
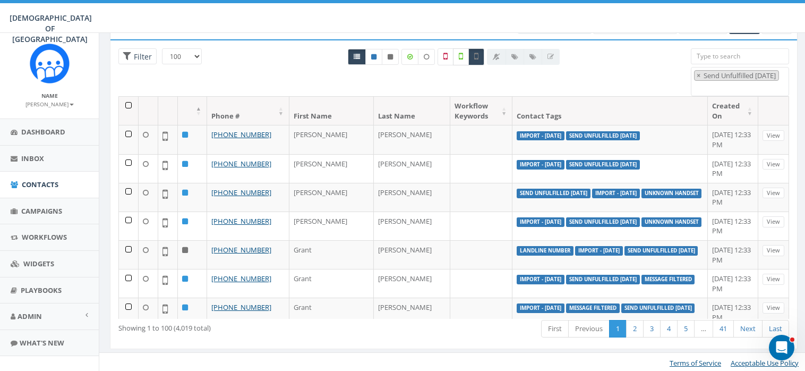
click at [461, 55] on icon at bounding box center [461, 56] width 4 height 10
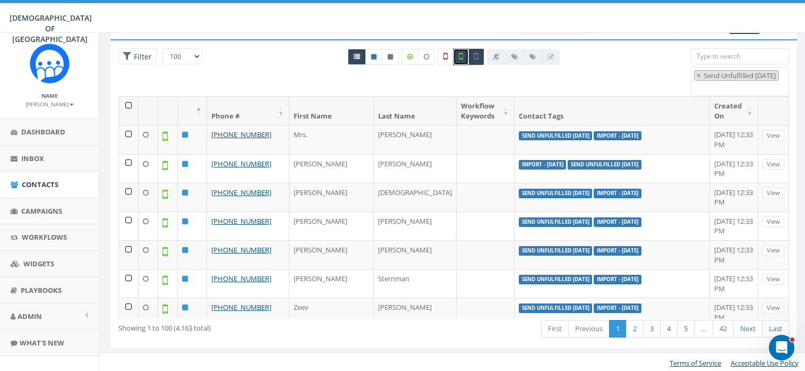
click at [461, 55] on icon at bounding box center [461, 56] width 4 height 10
checkbox input "false"
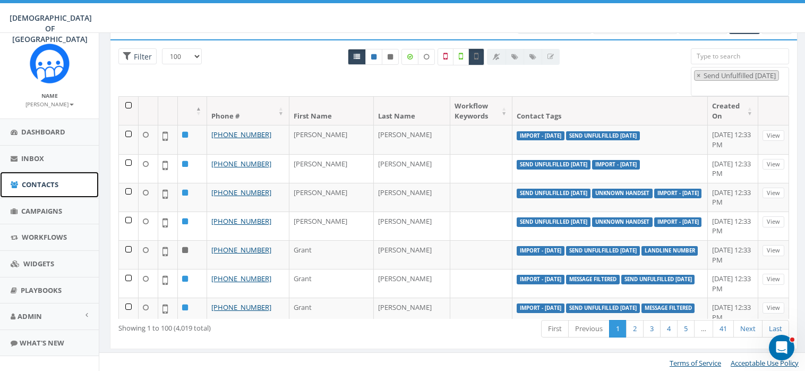
click at [42, 184] on span "Contacts" at bounding box center [40, 184] width 37 height 10
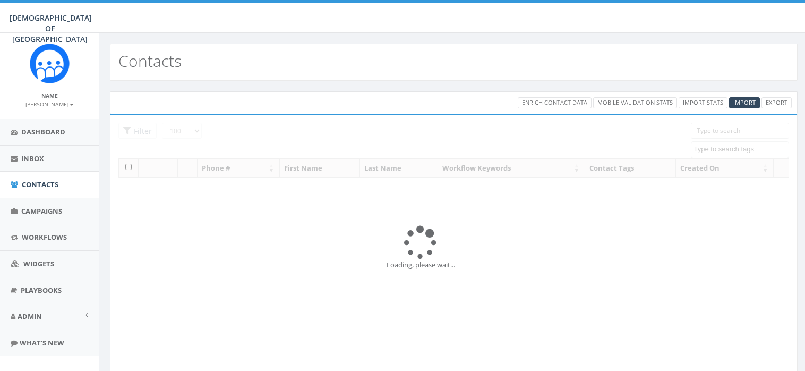
select select "100"
select select
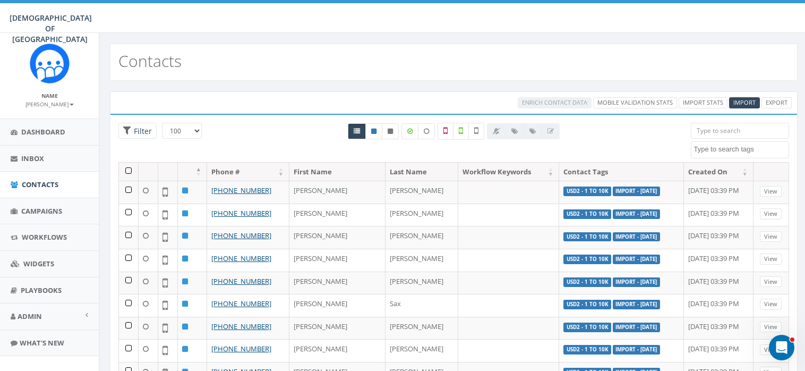
click at [717, 148] on textarea "Search" at bounding box center [741, 149] width 95 height 10
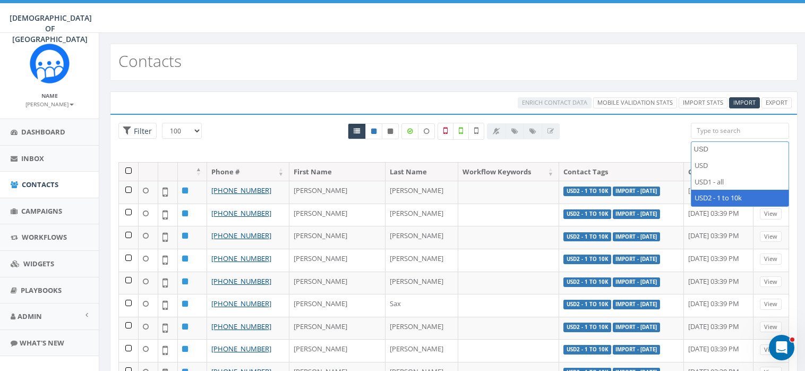
type textarea "USD"
select select "USD2 - 1 to 10k"
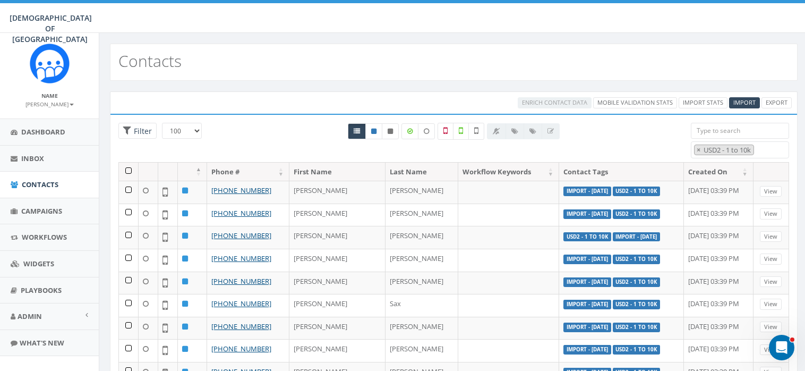
click at [128, 168] on th at bounding box center [129, 171] width 20 height 19
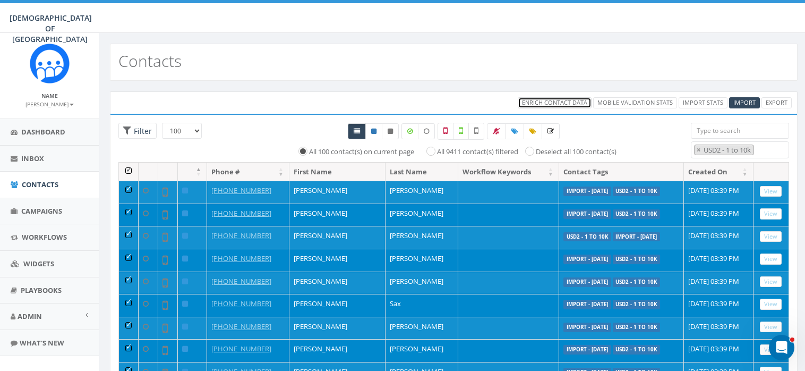
click at [558, 99] on span "Enrich Contact Data" at bounding box center [554, 102] width 65 height 8
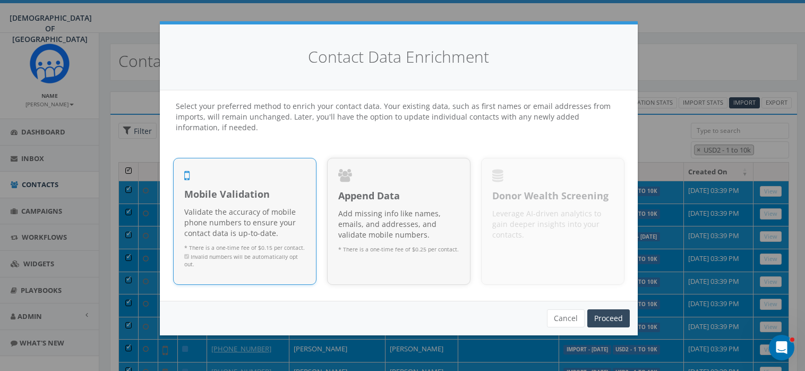
click at [249, 201] on div "Mobile Validation Validate the accuracy of mobile phone numbers to ensure your …" at bounding box center [244, 230] width 121 height 86
click at [614, 317] on link "Proceed" at bounding box center [608, 318] width 42 height 18
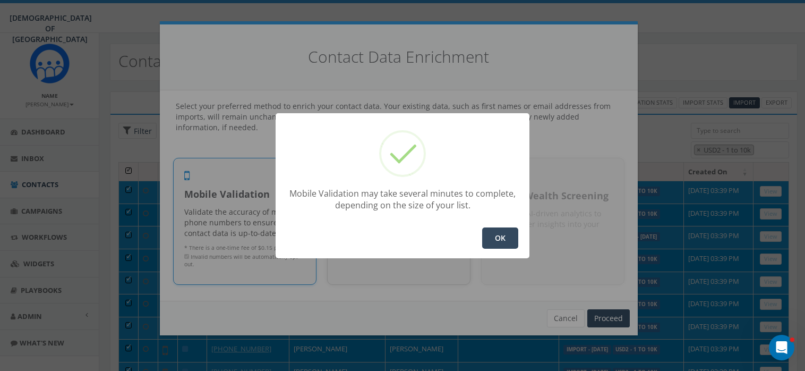
click at [500, 242] on button "OK" at bounding box center [500, 237] width 36 height 21
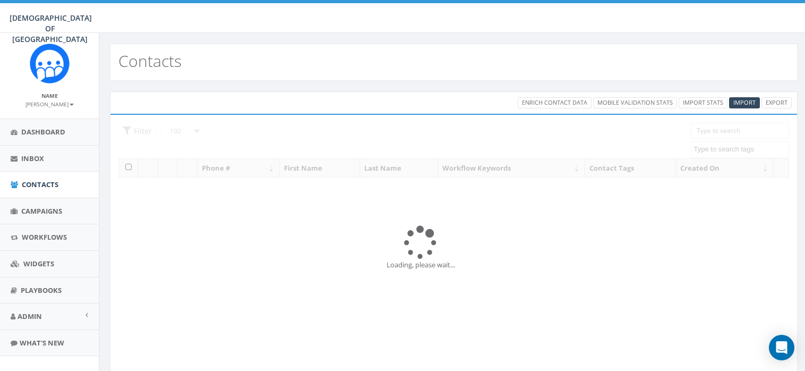
select select "100"
select select
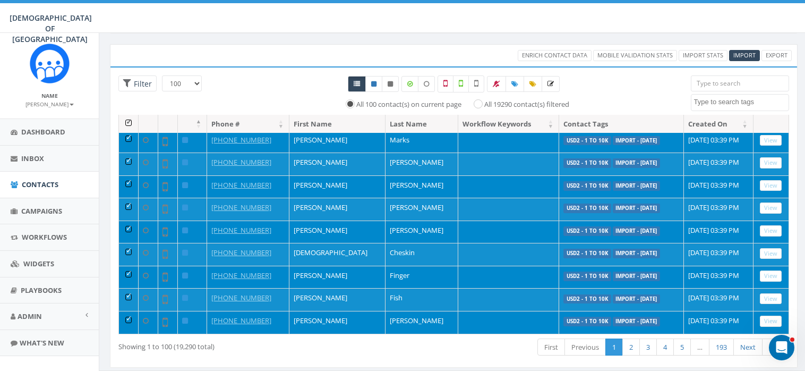
scroll to position [66, 0]
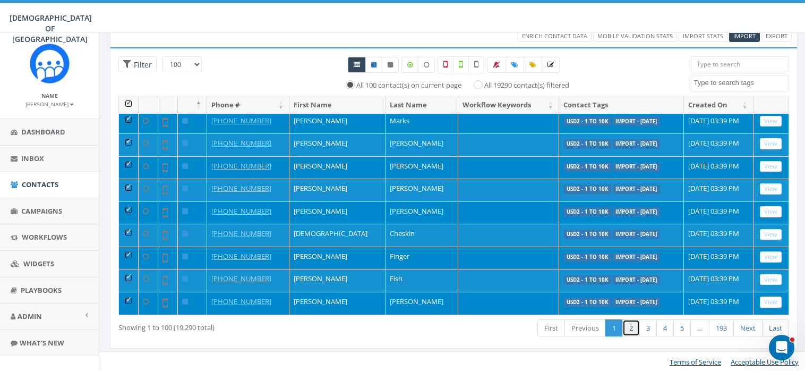
click at [632, 328] on link "2" at bounding box center [631, 328] width 18 height 18
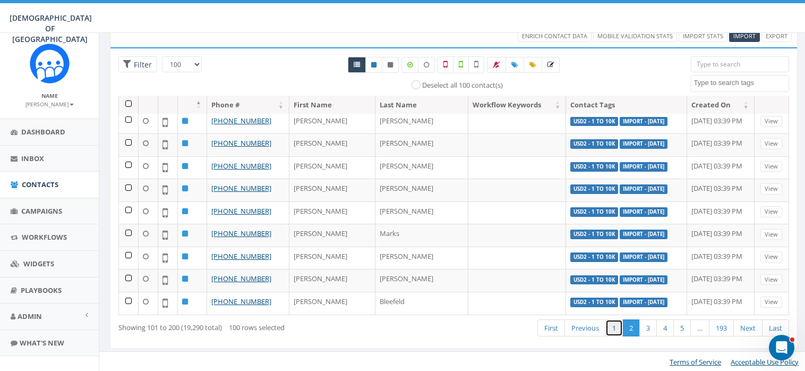
click at [615, 323] on link "1" at bounding box center [614, 328] width 18 height 18
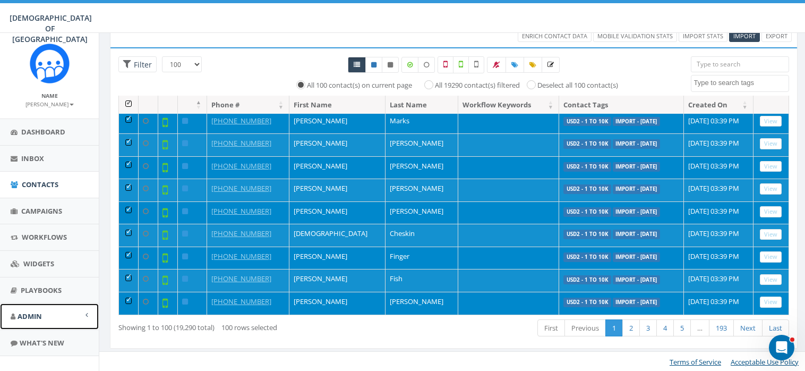
click at [32, 314] on span "Admin" at bounding box center [30, 316] width 24 height 10
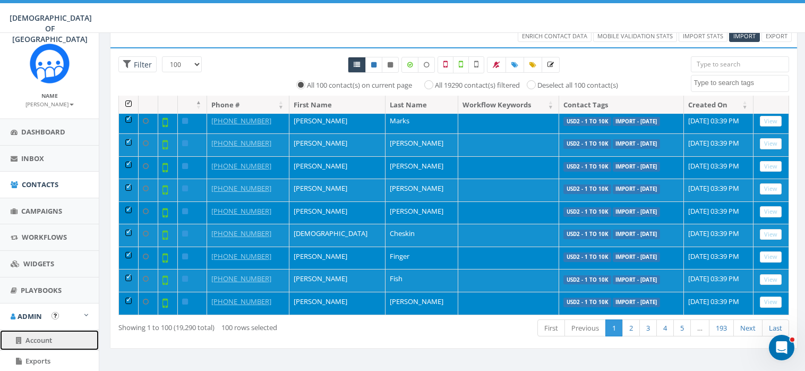
click at [42, 335] on span "Account" at bounding box center [38, 340] width 27 height 10
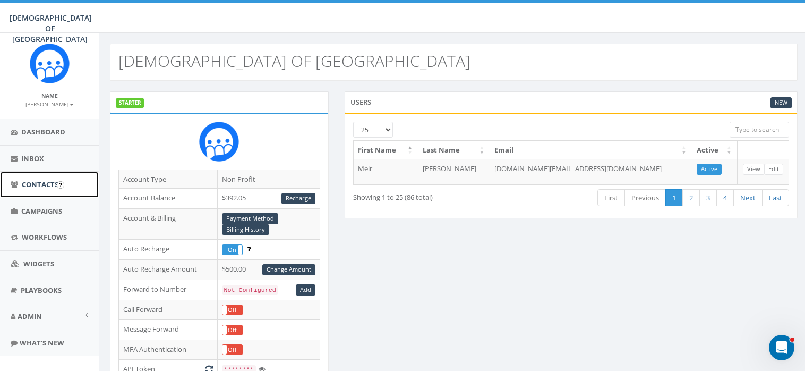
click at [46, 183] on span "Contacts" at bounding box center [40, 184] width 37 height 10
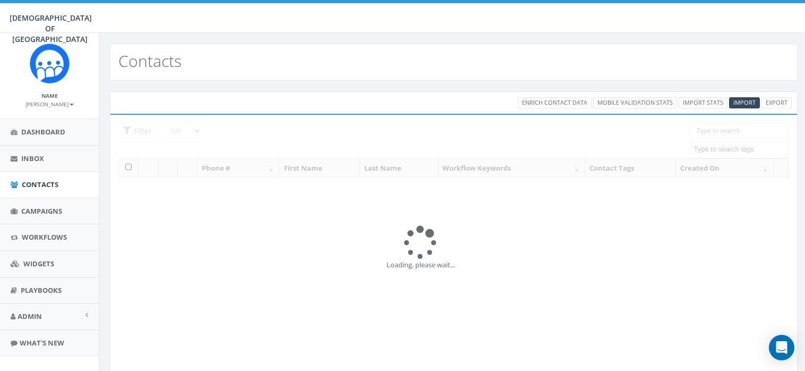
select select "100"
select select
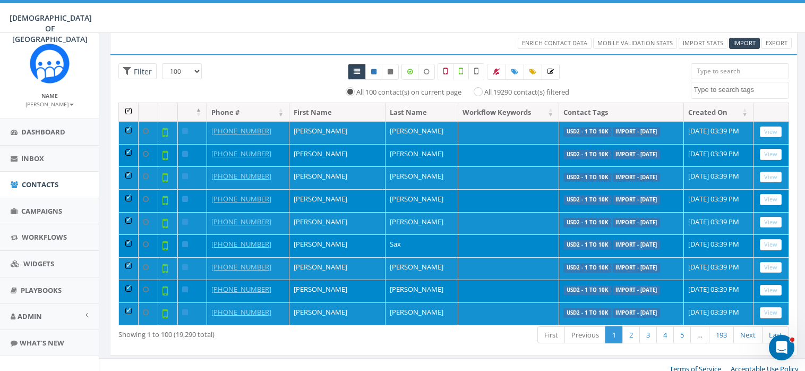
scroll to position [66, 0]
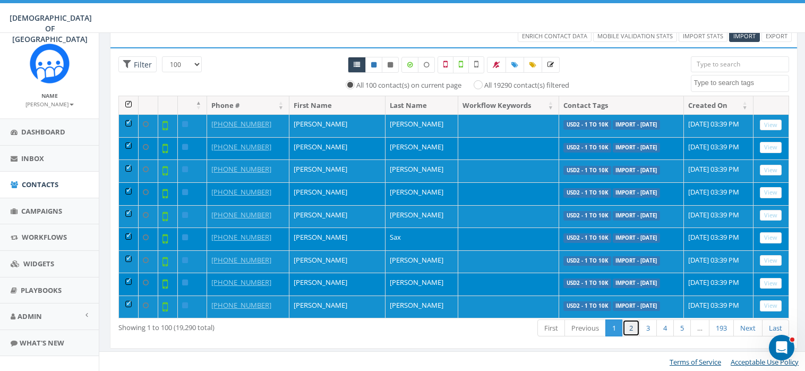
click at [631, 327] on link "2" at bounding box center [631, 328] width 18 height 18
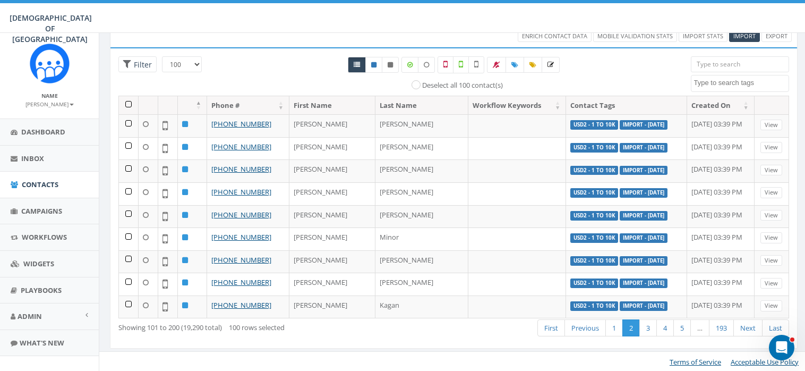
click at [128, 100] on th at bounding box center [129, 105] width 20 height 19
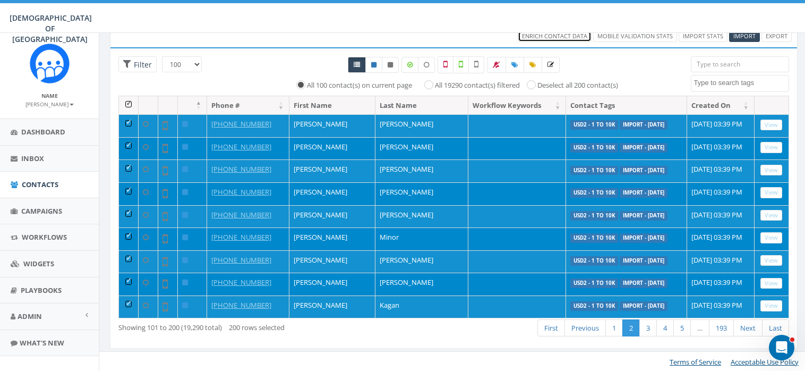
click at [549, 33] on span "Enrich Contact Data" at bounding box center [554, 36] width 65 height 8
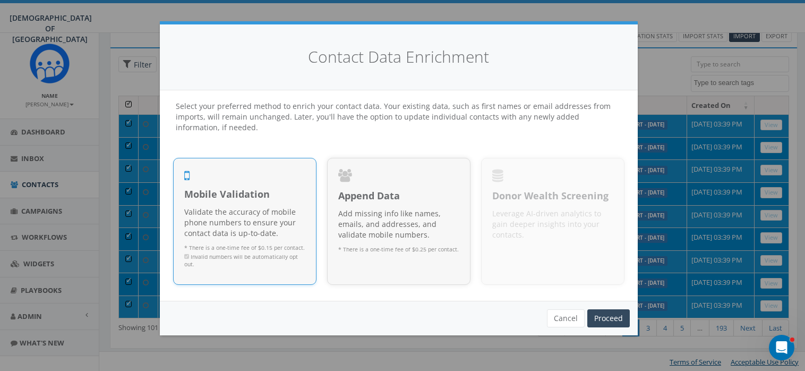
click at [244, 194] on span "Mobile Validation" at bounding box center [244, 194] width 121 height 14
click at [609, 318] on link "Proceed" at bounding box center [608, 318] width 42 height 18
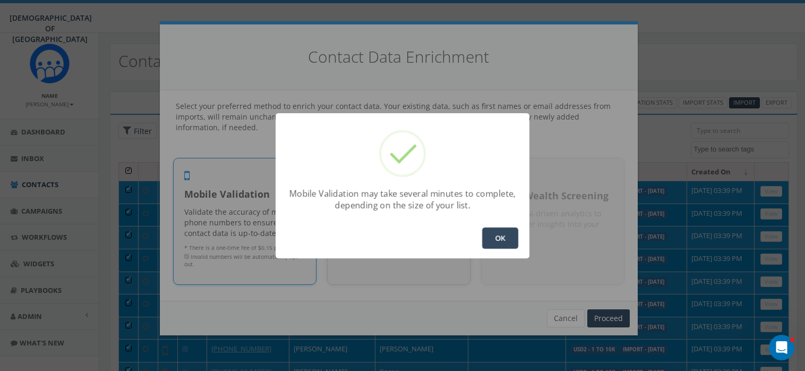
click at [504, 242] on button "OK" at bounding box center [500, 237] width 36 height 21
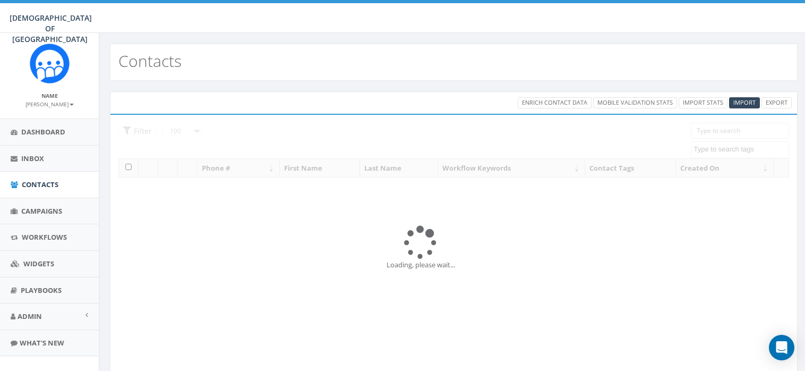
select select "100"
select select
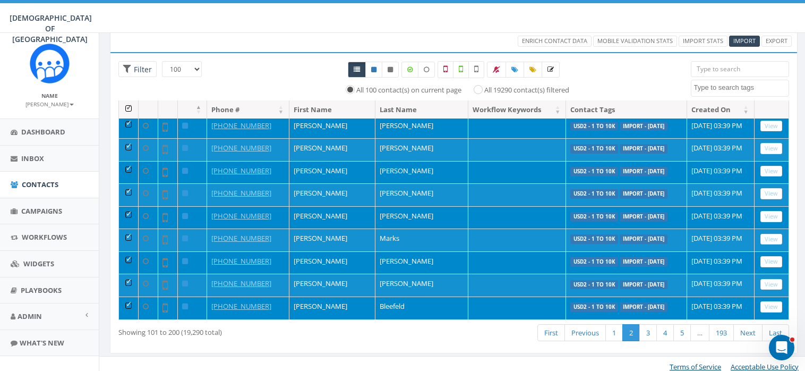
scroll to position [66, 0]
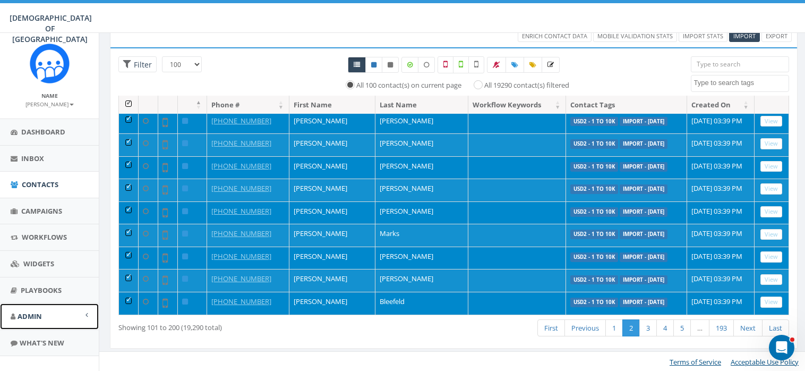
click at [37, 311] on span "Admin" at bounding box center [30, 316] width 24 height 10
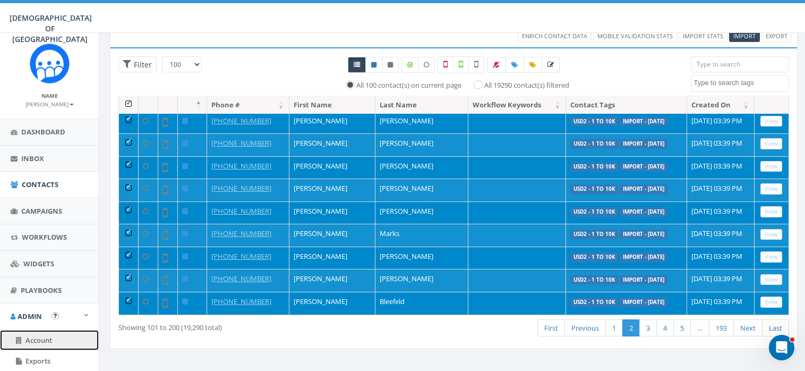
click at [44, 333] on link "Account" at bounding box center [49, 340] width 99 height 21
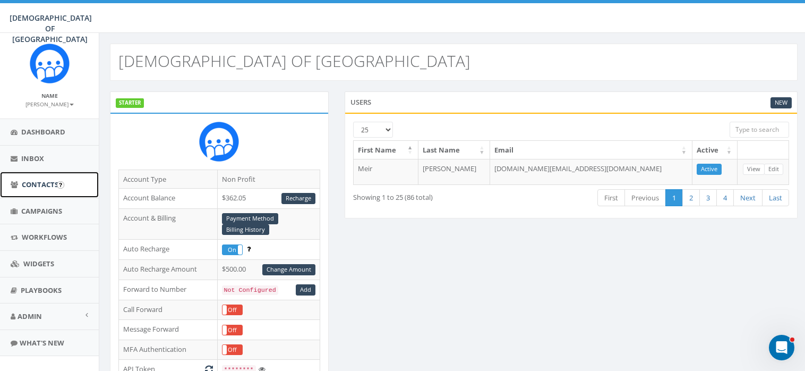
click at [50, 188] on link "Contacts" at bounding box center [49, 184] width 99 height 26
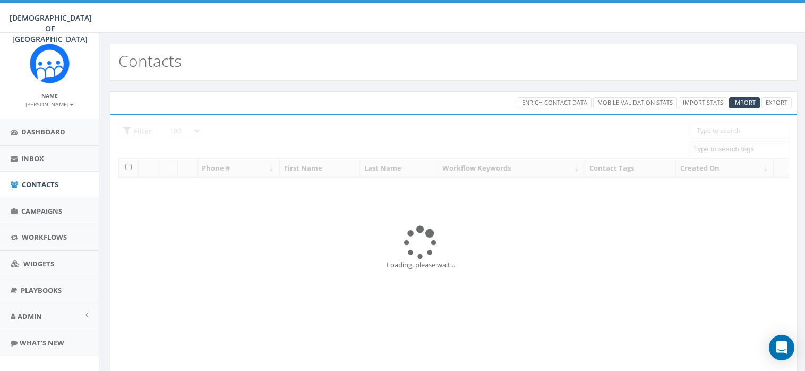
select select "100"
select select
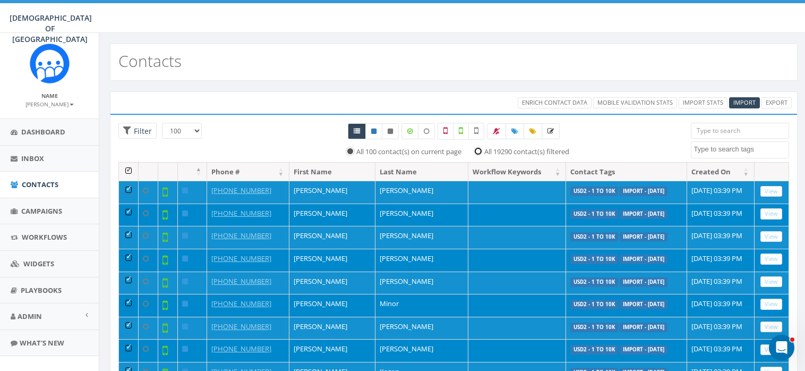
click at [478, 152] on input "All 19290 contact(s) filtered" at bounding box center [480, 150] width 7 height 7
radio input "true"
click at [463, 129] on label at bounding box center [461, 131] width 16 height 17
checkbox input "true"
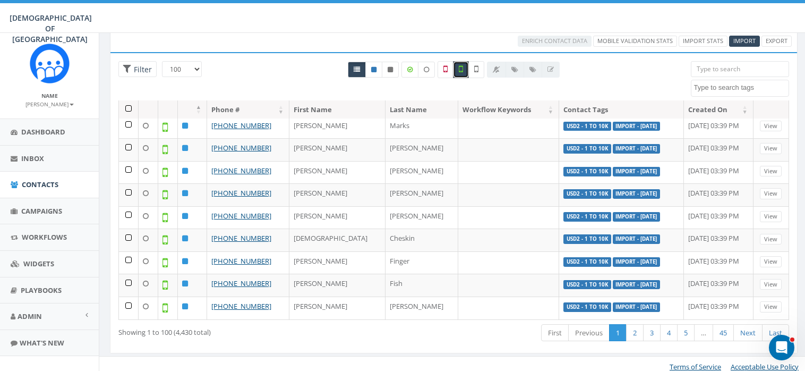
scroll to position [66, 0]
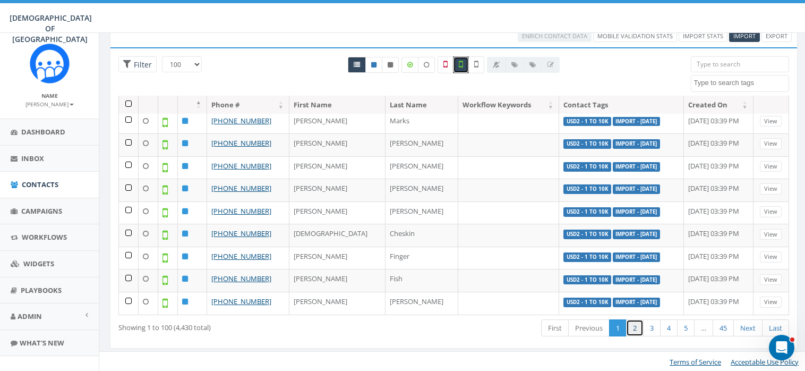
click at [636, 327] on link "2" at bounding box center [635, 328] width 18 height 18
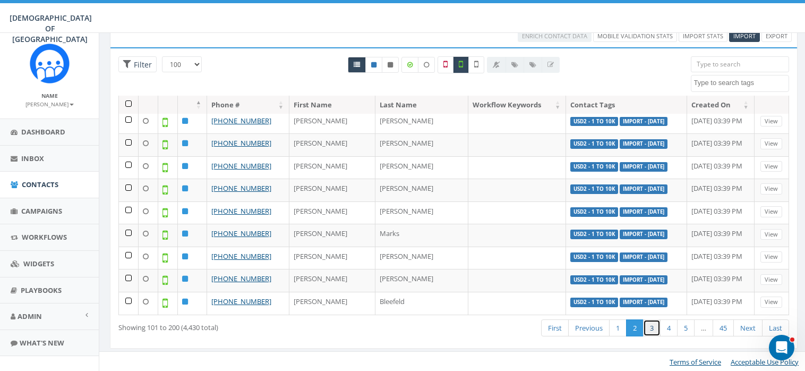
click at [651, 328] on link "3" at bounding box center [652, 328] width 18 height 18
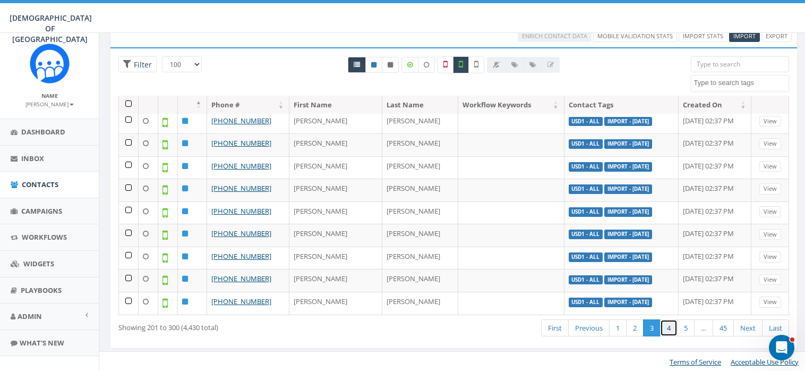
click at [668, 324] on link "4" at bounding box center [669, 328] width 18 height 18
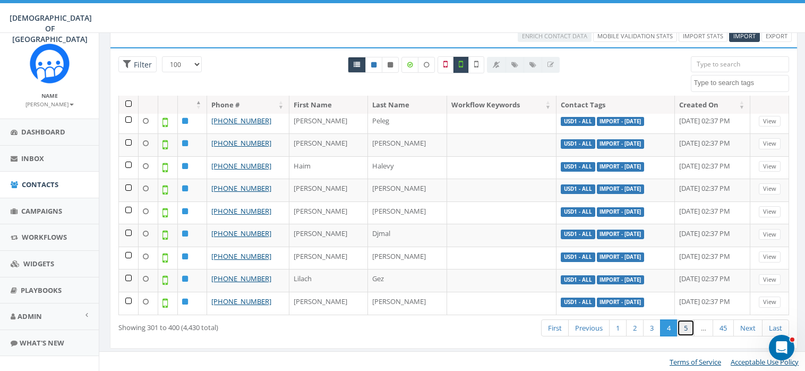
click at [687, 323] on link "5" at bounding box center [686, 328] width 18 height 18
click at [687, 324] on link "6" at bounding box center [686, 328] width 18 height 18
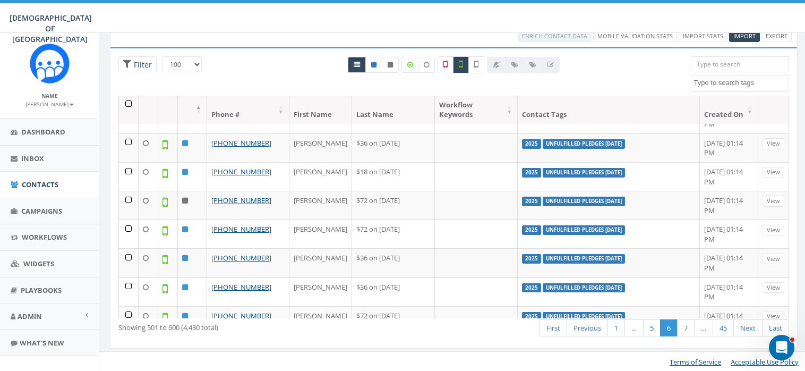
scroll to position [2069, 0]
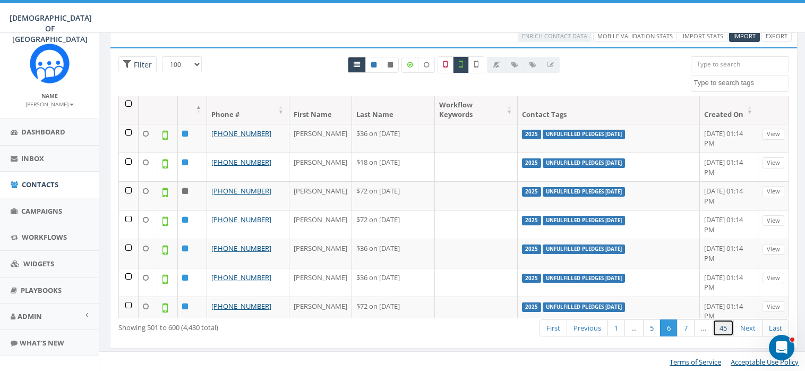
click at [723, 324] on link "45" at bounding box center [722, 328] width 21 height 18
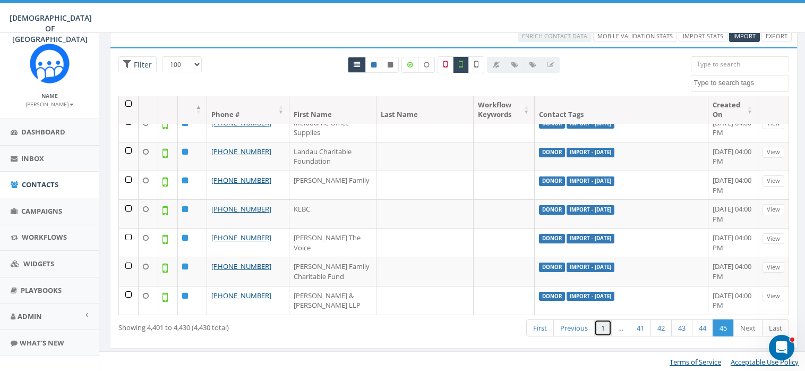
click at [601, 328] on link "1" at bounding box center [603, 328] width 18 height 18
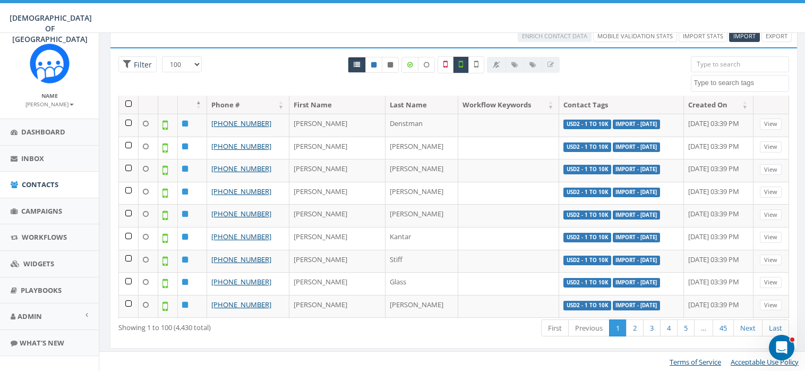
scroll to position [2060, 0]
